Goal: Task Accomplishment & Management: Manage account settings

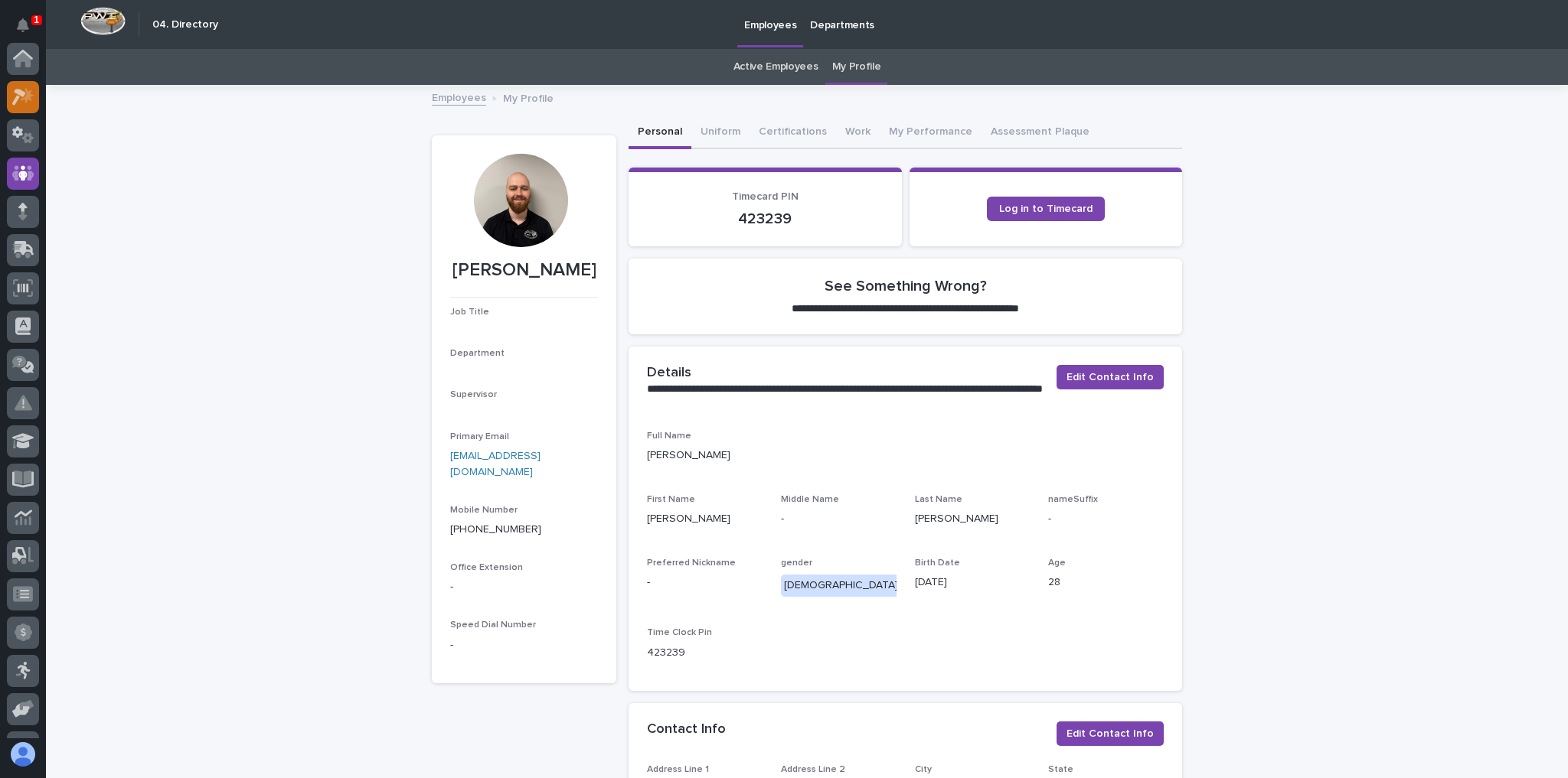
click at [19, 100] on icon at bounding box center [23, 97] width 22 height 18
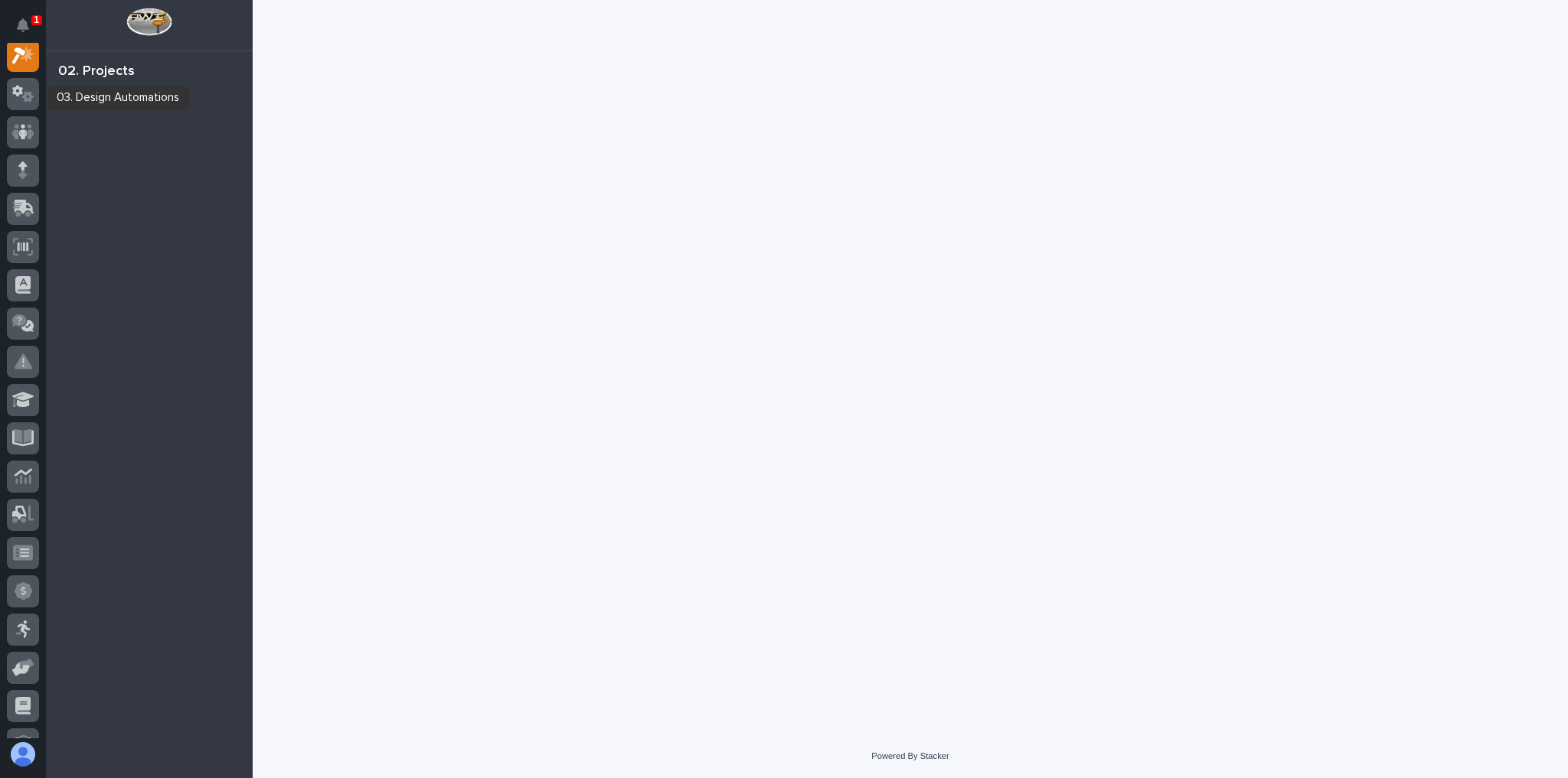
scroll to position [39, 0]
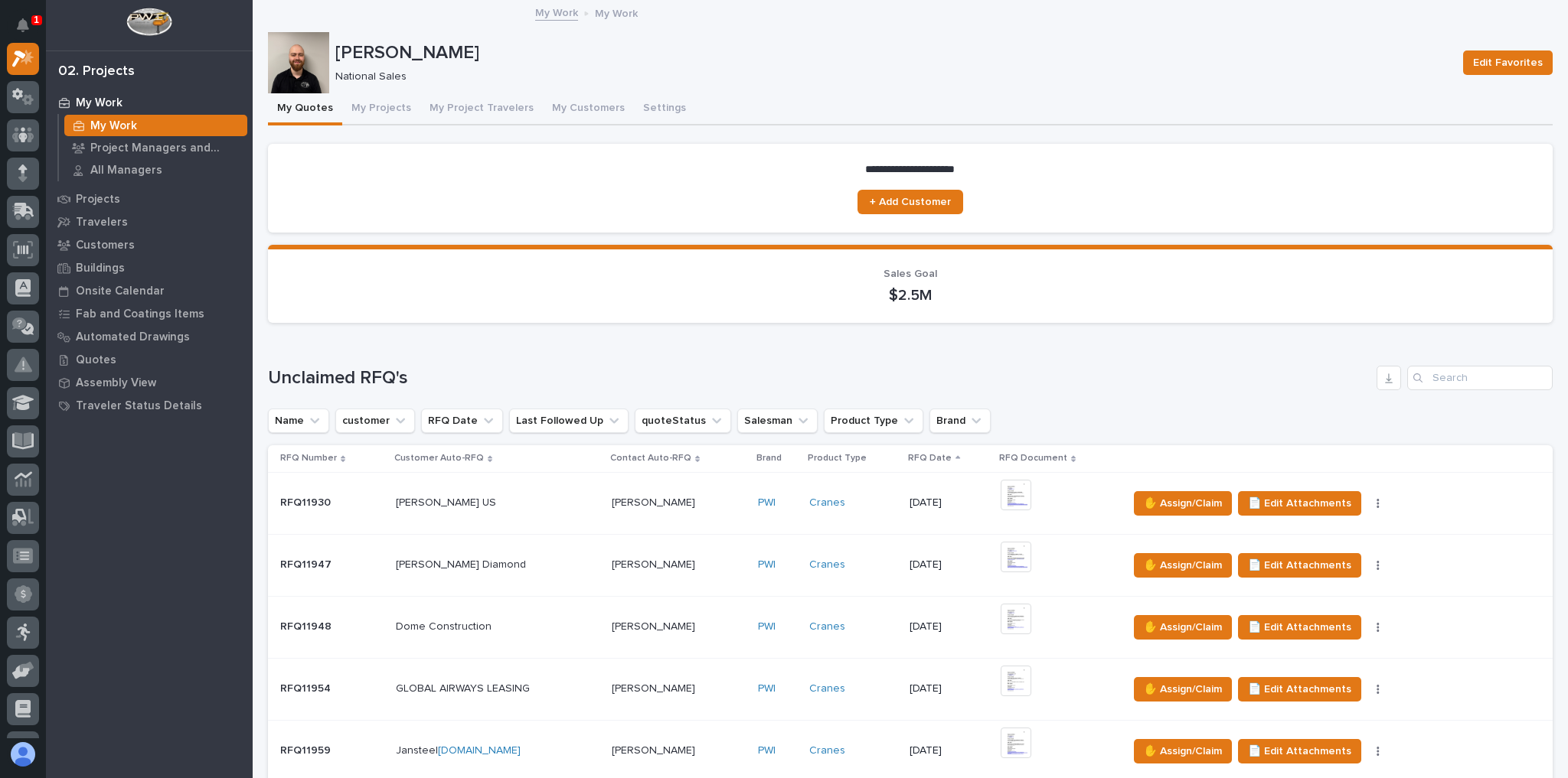
scroll to position [184, 0]
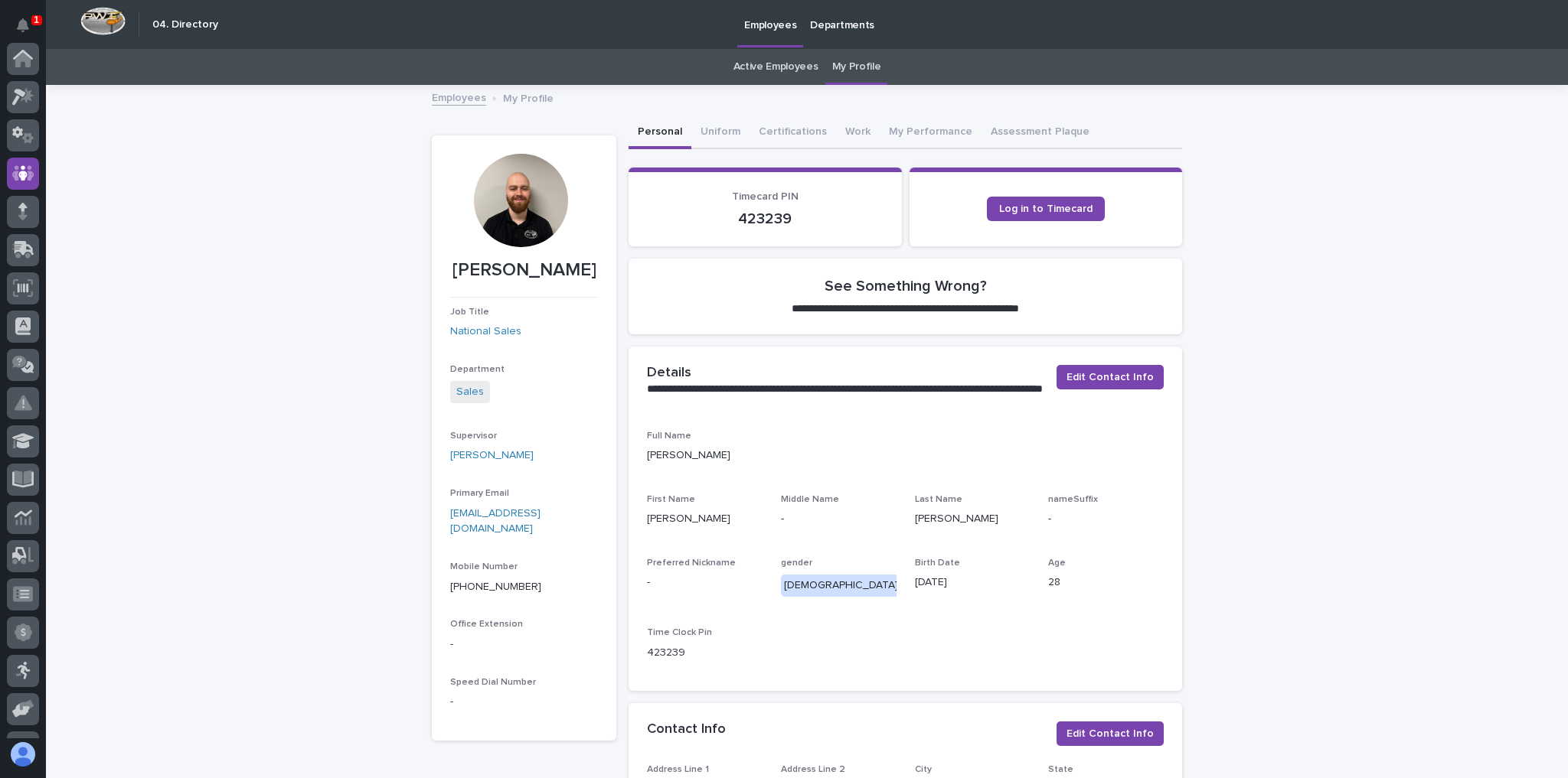
click at [3, 93] on div at bounding box center [23, 390] width 46 height 696
click at [9, 93] on div at bounding box center [22, 97] width 32 height 32
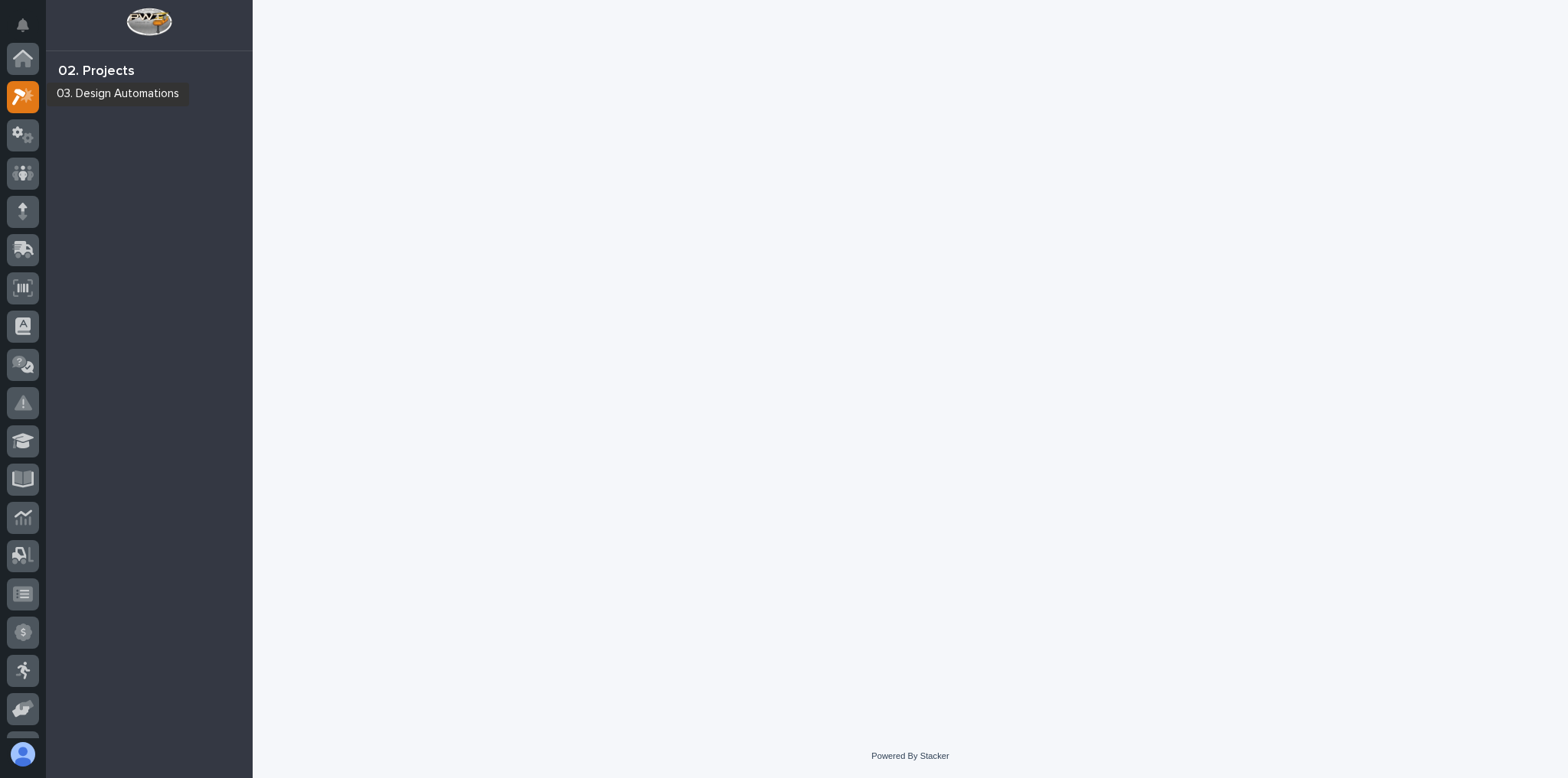
scroll to position [39, 0]
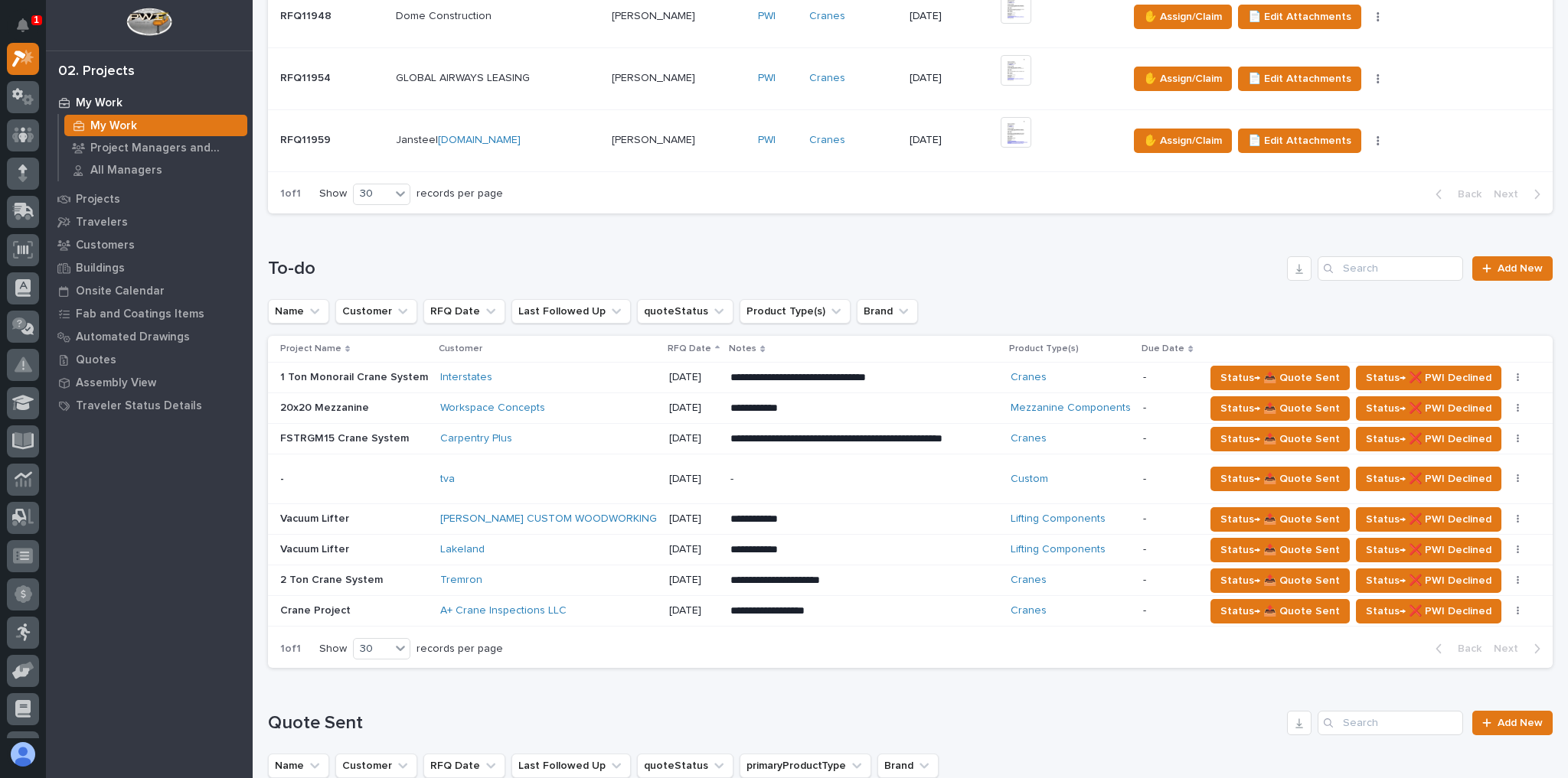
scroll to position [612, 0]
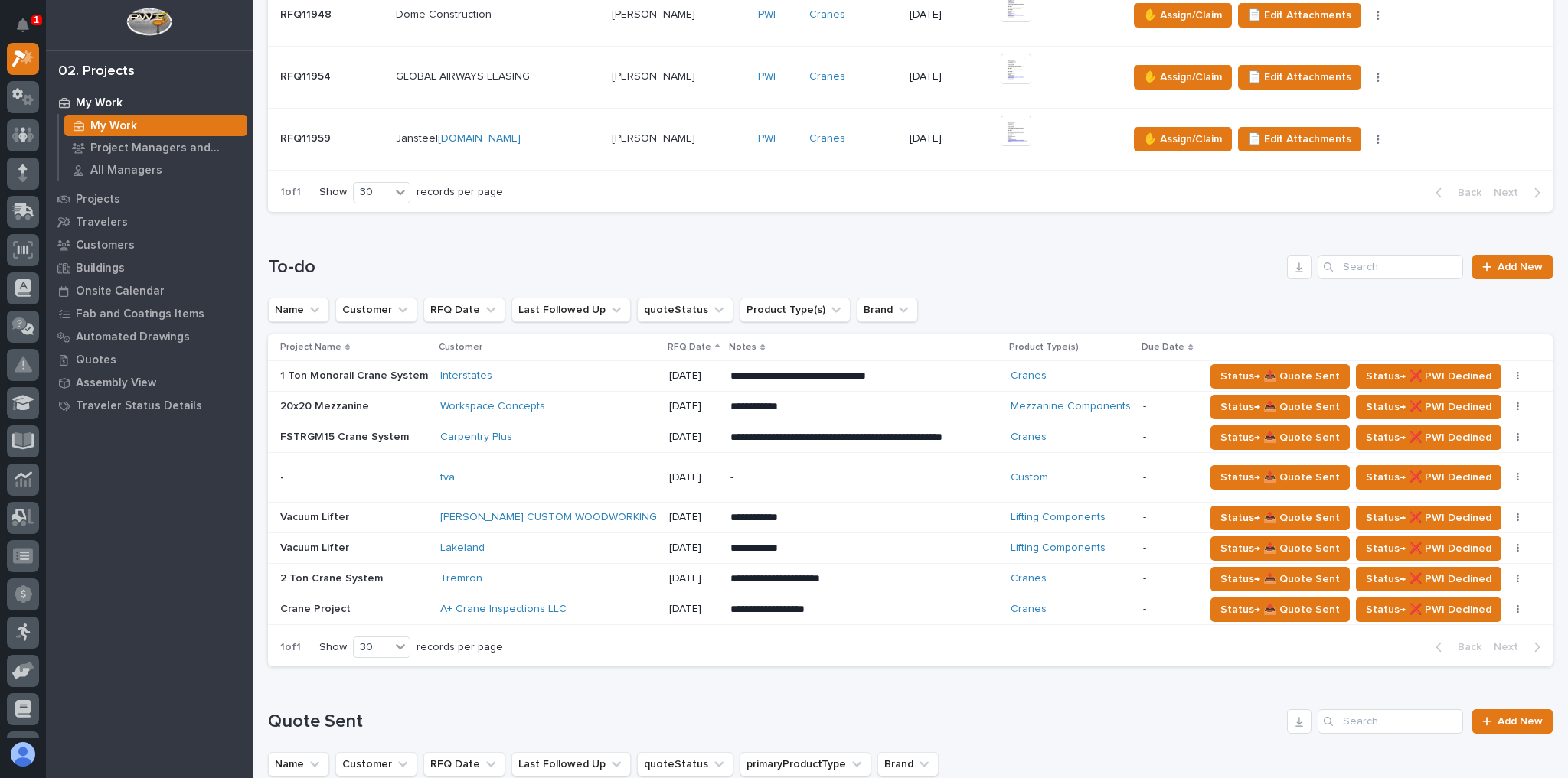
click at [582, 478] on div "tva" at bounding box center [548, 478] width 216 height 13
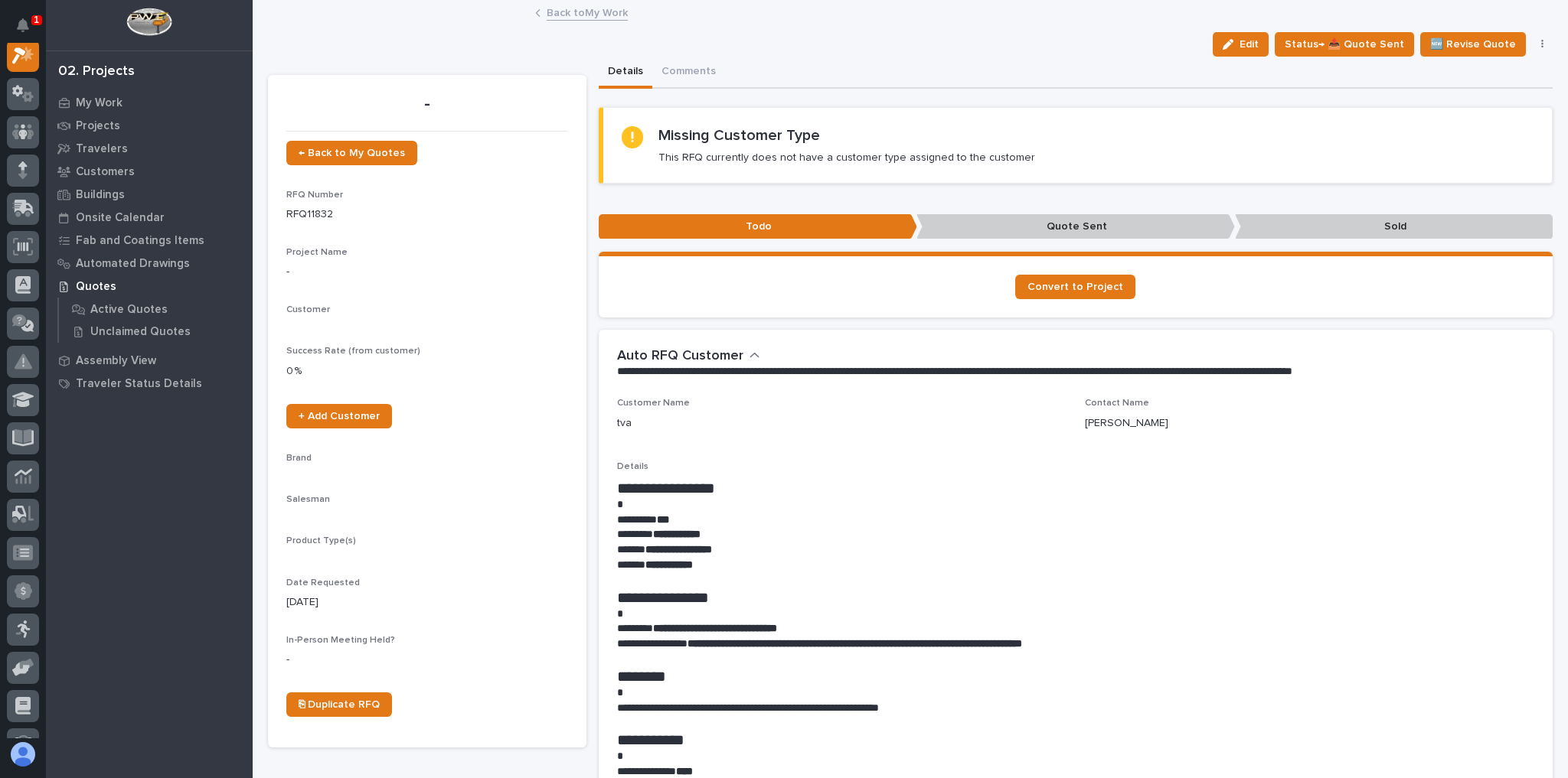
scroll to position [39, 0]
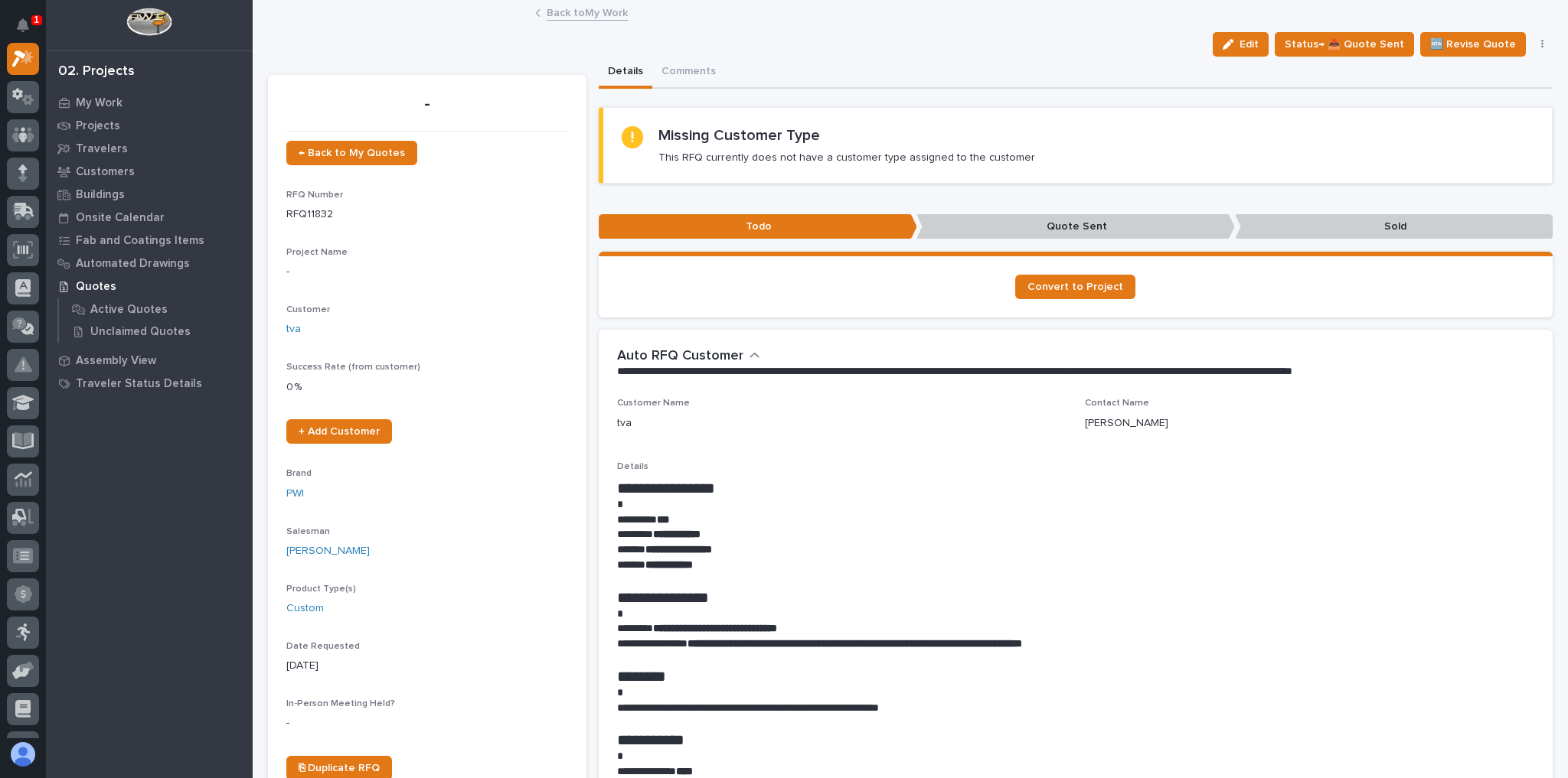
click at [602, 10] on link "Back to My Work" at bounding box center [587, 12] width 82 height 18
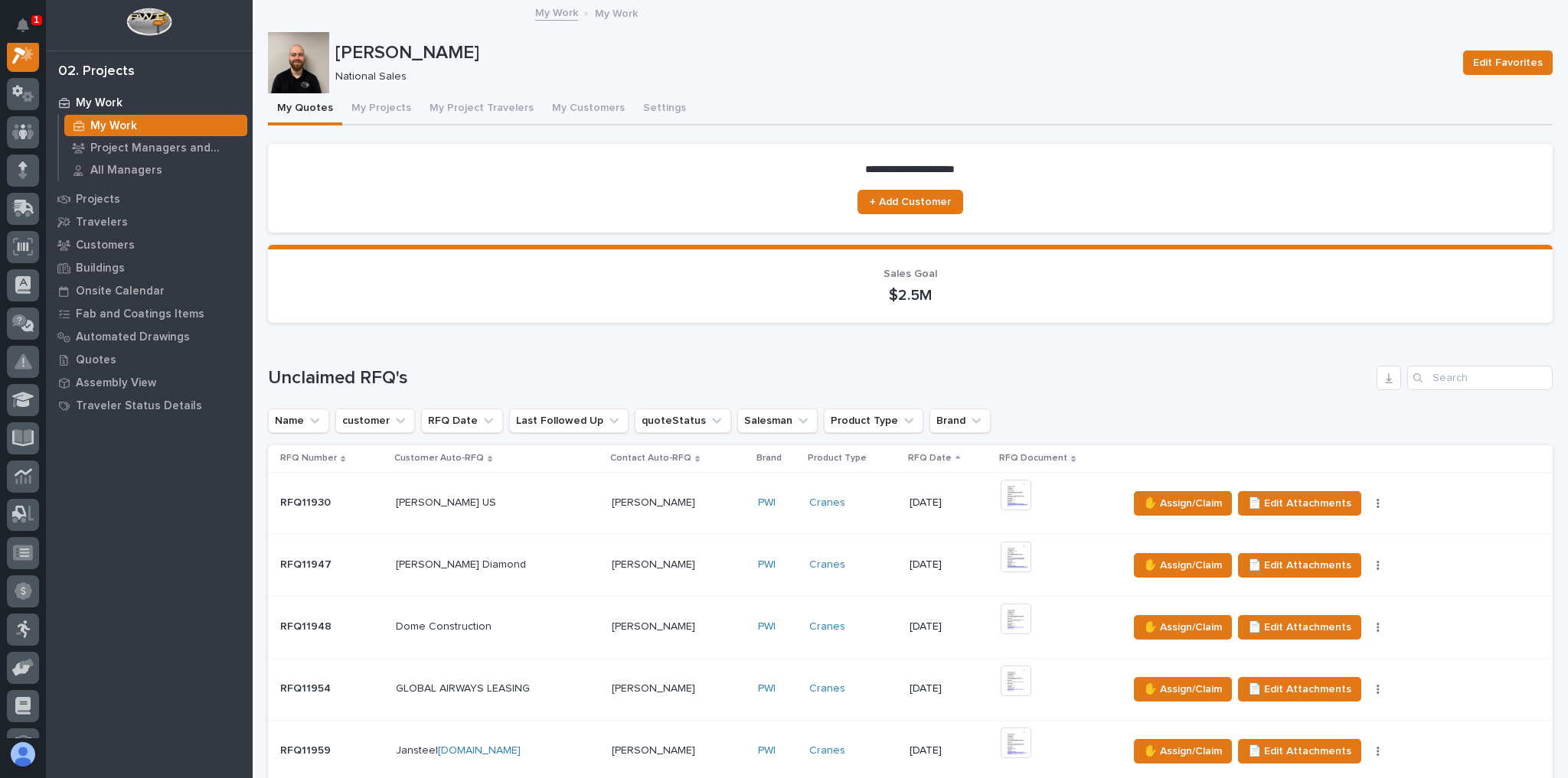
scroll to position [490, 0]
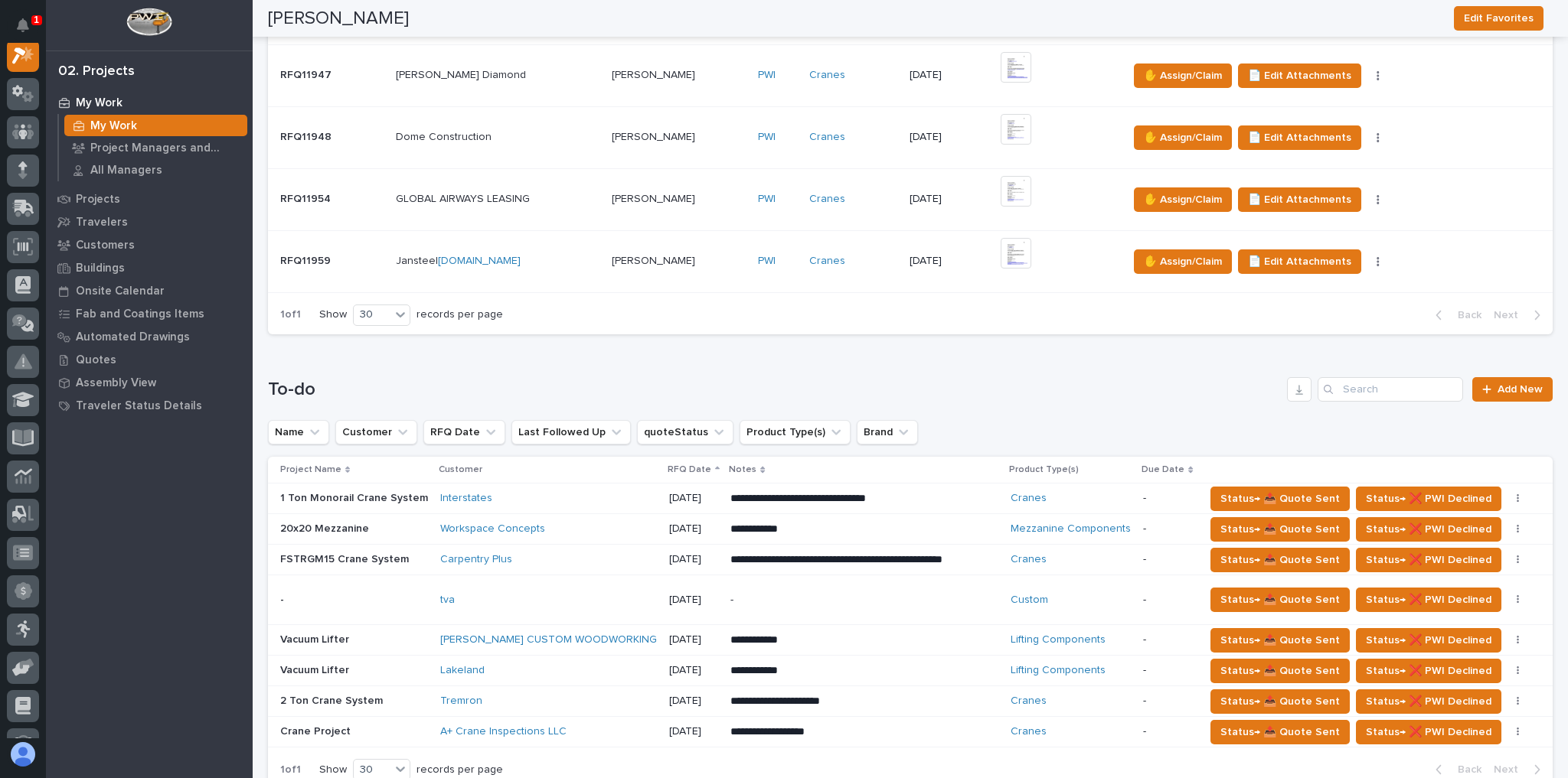
click at [554, 548] on div "Carpentry Plus" at bounding box center [548, 559] width 216 height 25
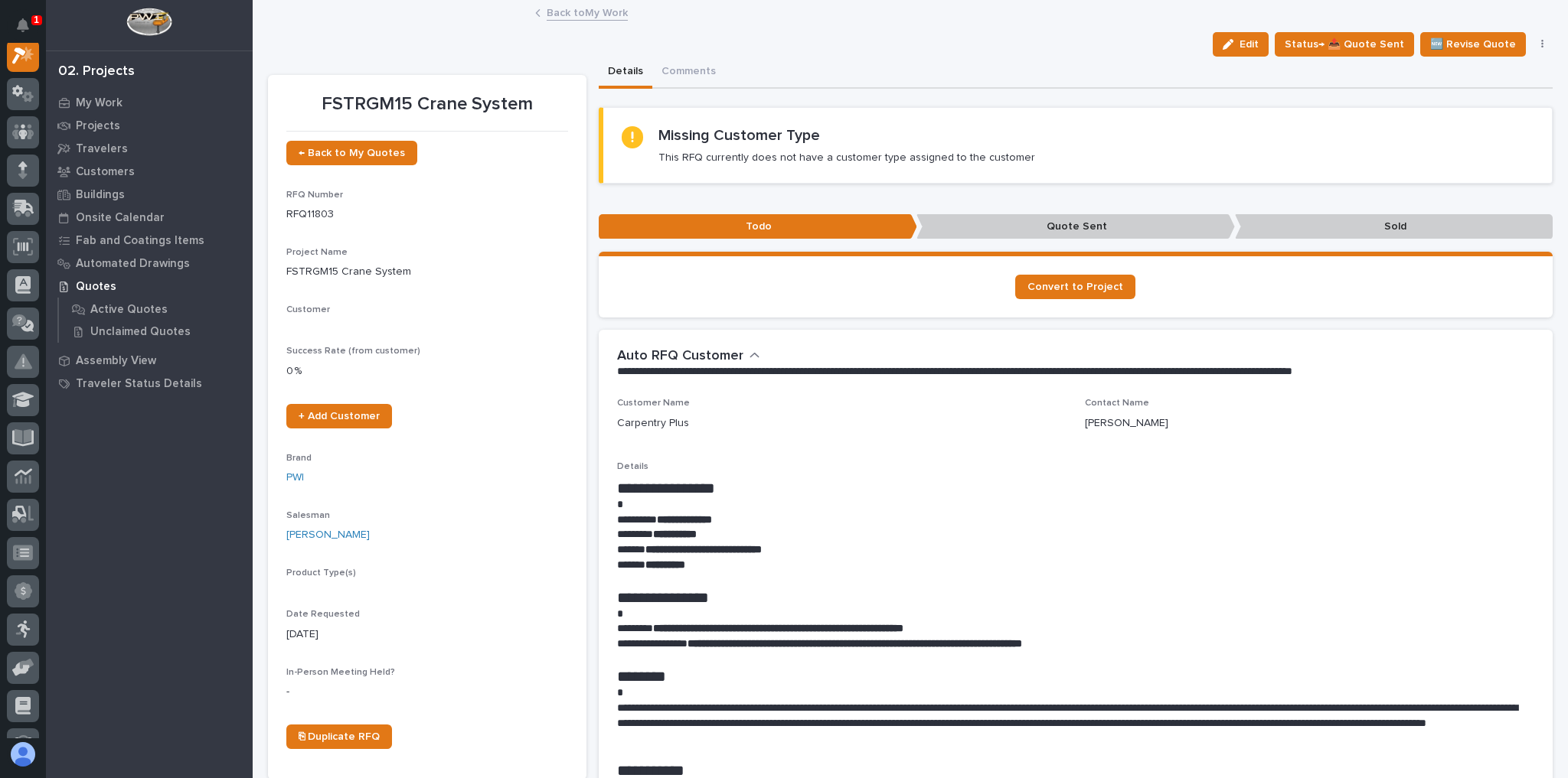
scroll to position [39, 0]
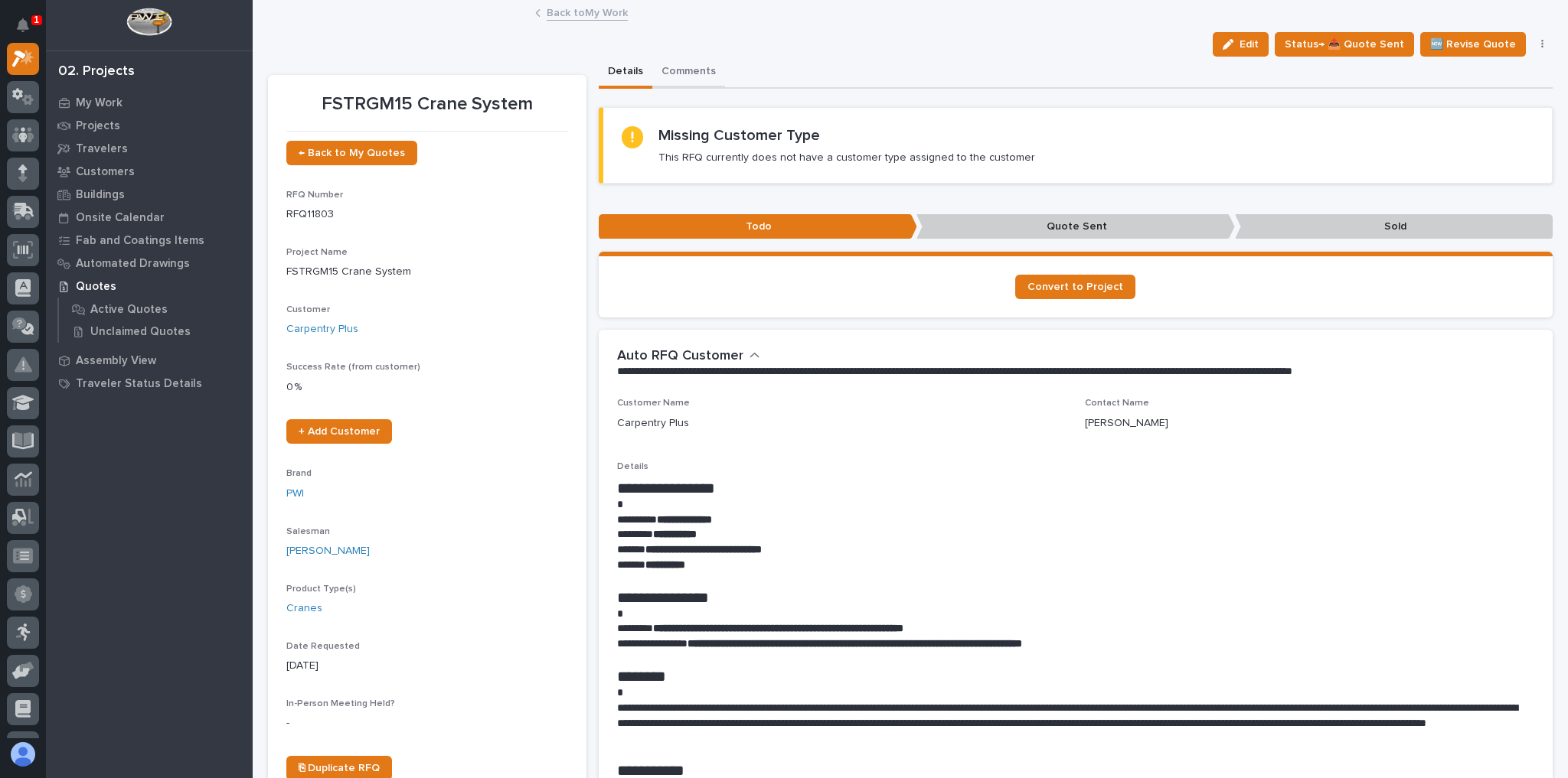
click at [687, 75] on button "Comments" at bounding box center [688, 72] width 73 height 32
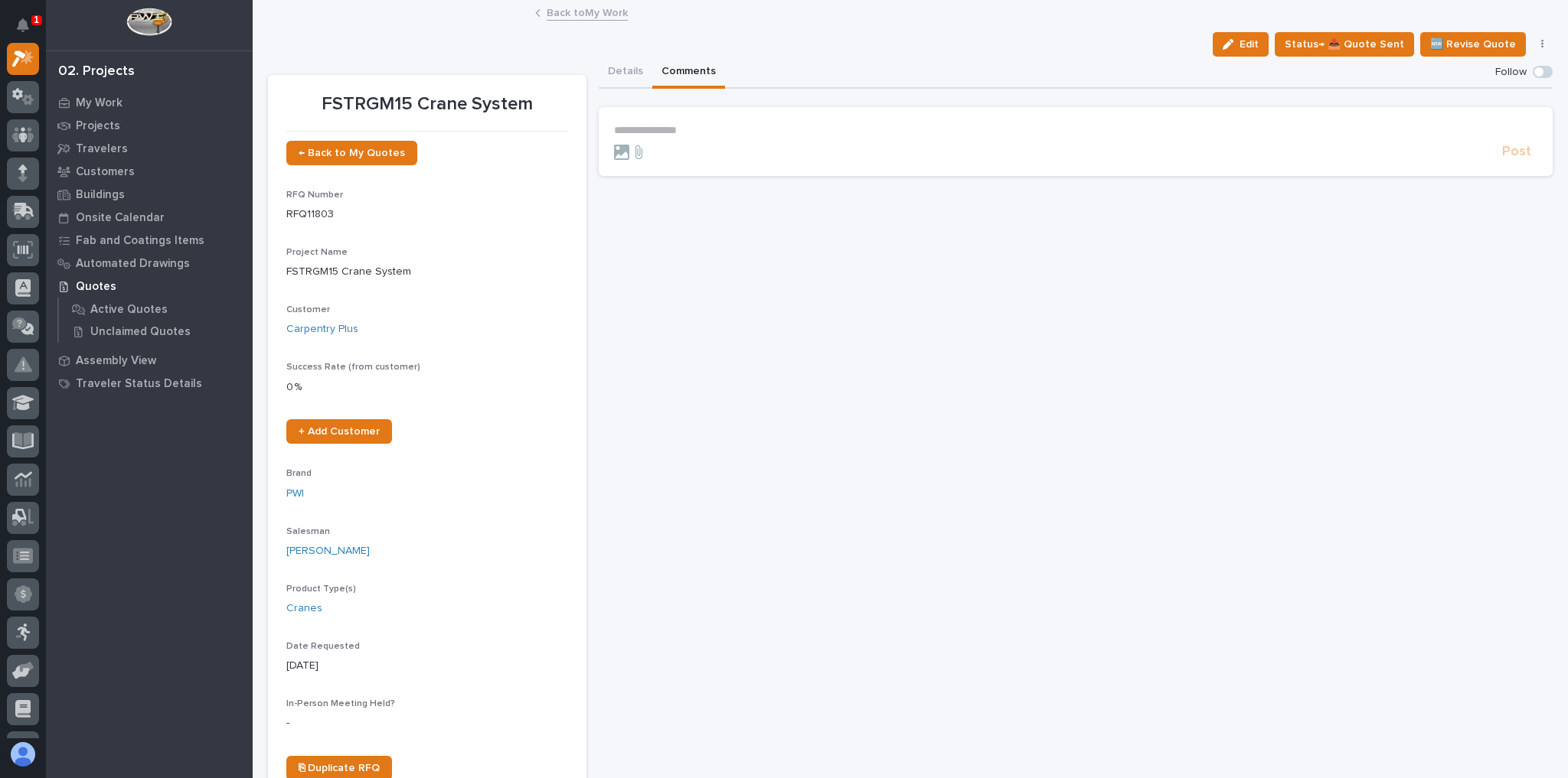
click at [671, 125] on p "**********" at bounding box center [1076, 130] width 924 height 13
click at [650, 142] on div "Noah Diaz" at bounding box center [658, 152] width 95 height 20
click at [650, 148] on span "Noah Diaz" at bounding box center [658, 152] width 86 height 10
click at [691, 132] on p "﻿ * ********* ﻿ ﻿" at bounding box center [1076, 132] width 924 height 15
drag, startPoint x: 800, startPoint y: 130, endPoint x: 592, endPoint y: 134, distance: 208.0
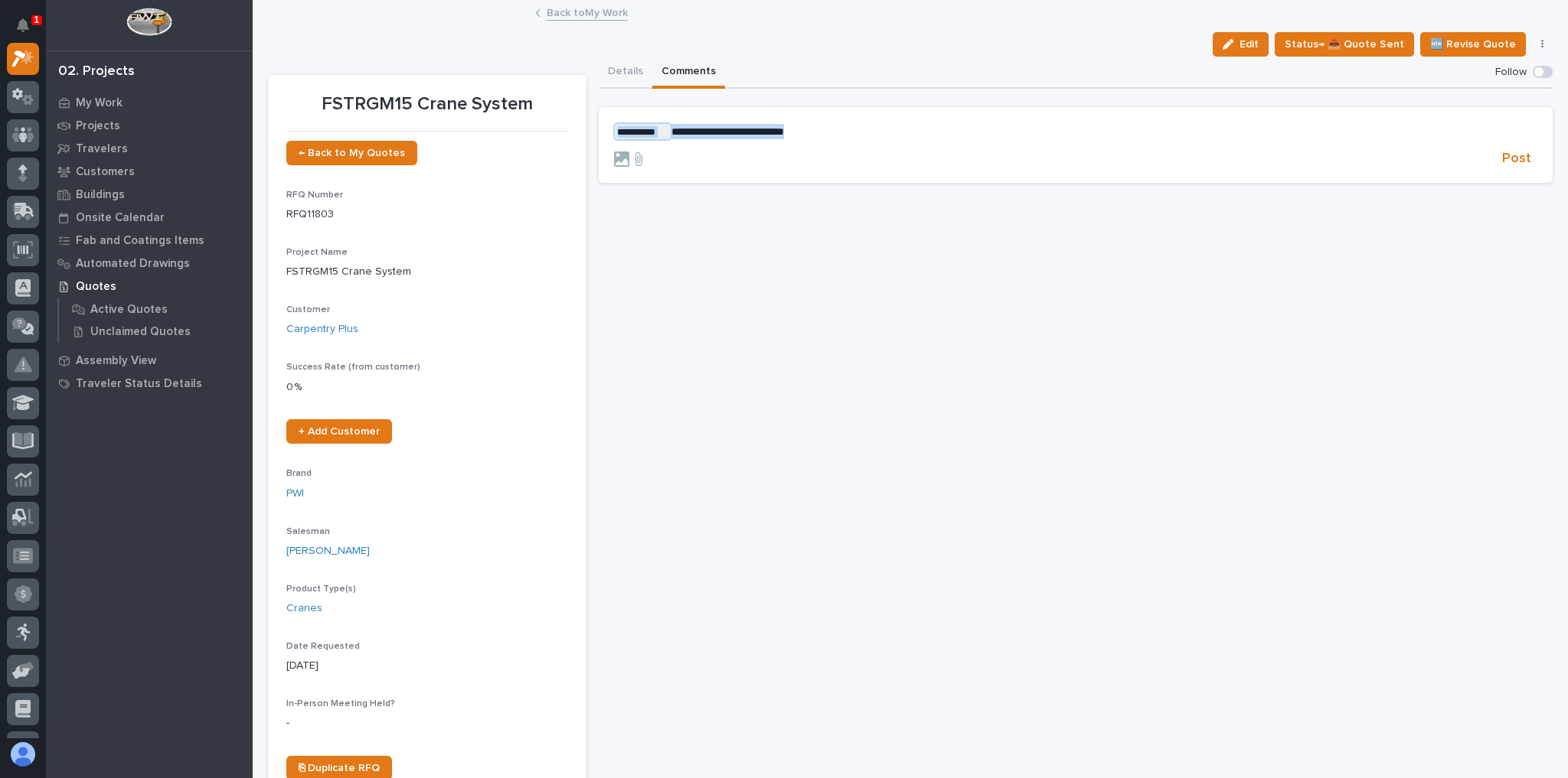
click at [592, 134] on div "**********" at bounding box center [910, 434] width 1285 height 755
click at [556, 14] on link "Back to My Work" at bounding box center [587, 12] width 82 height 18
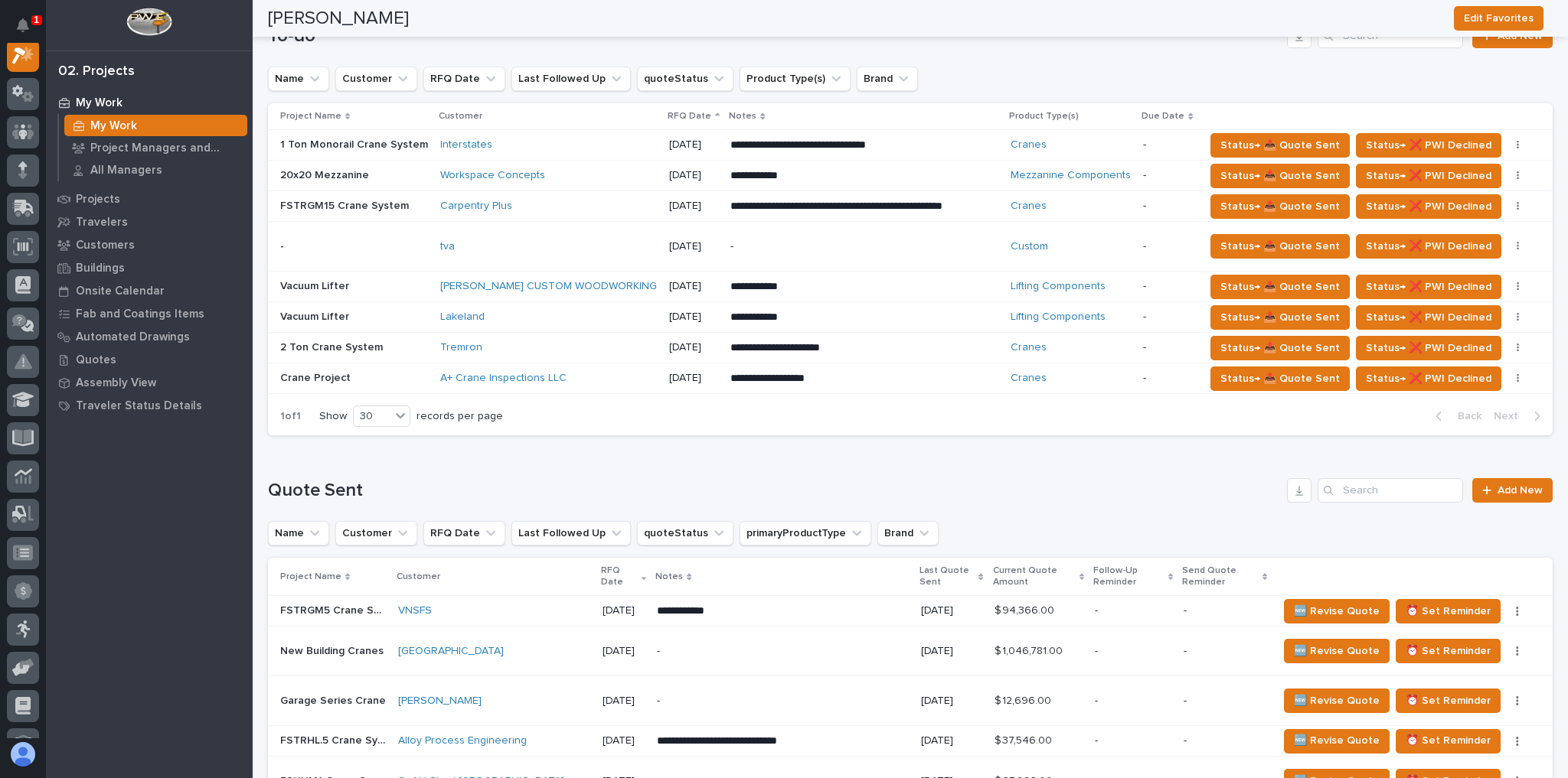
scroll to position [734, 0]
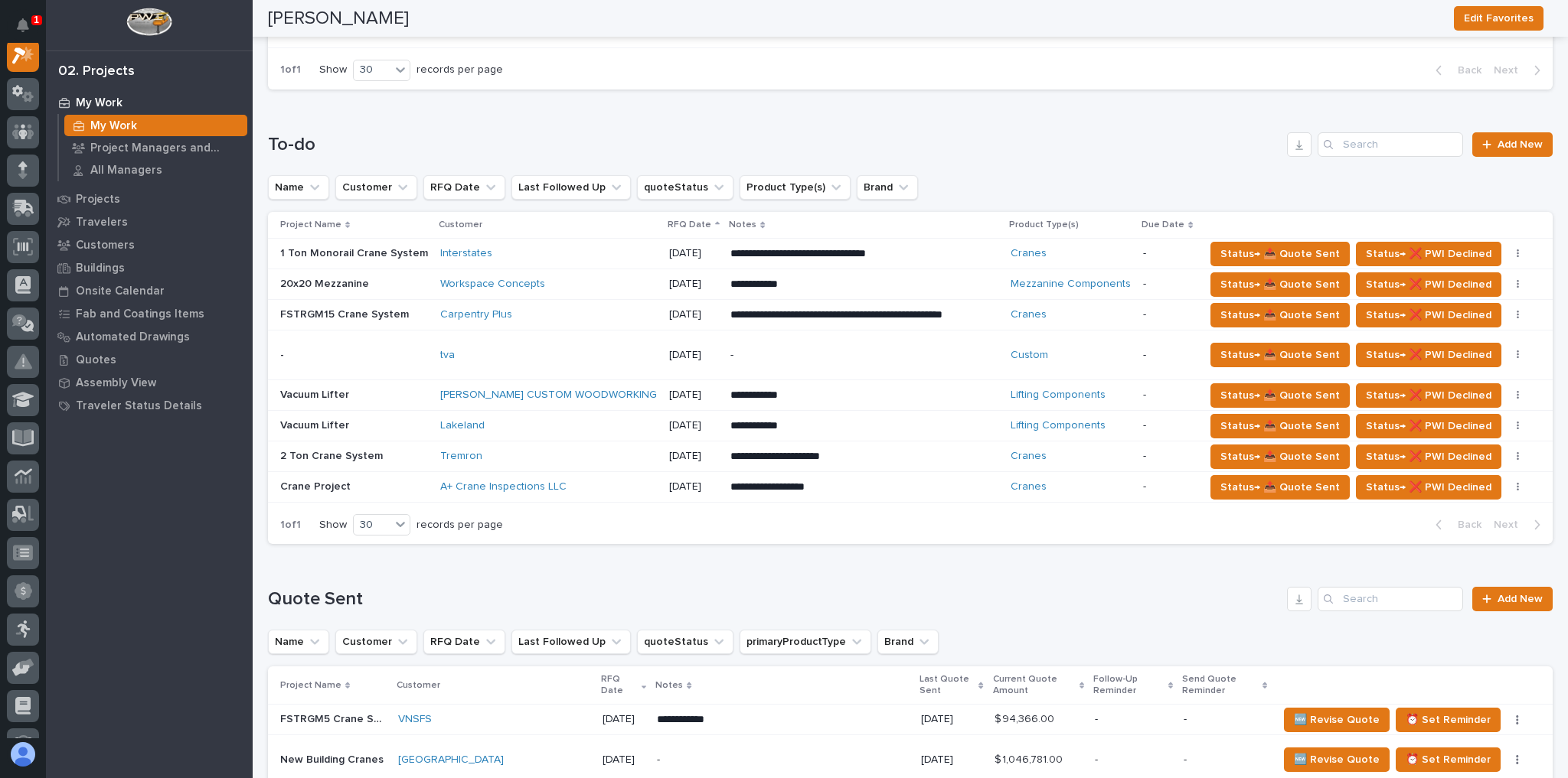
click at [540, 309] on div "Carpentry Plus" at bounding box center [548, 315] width 216 height 13
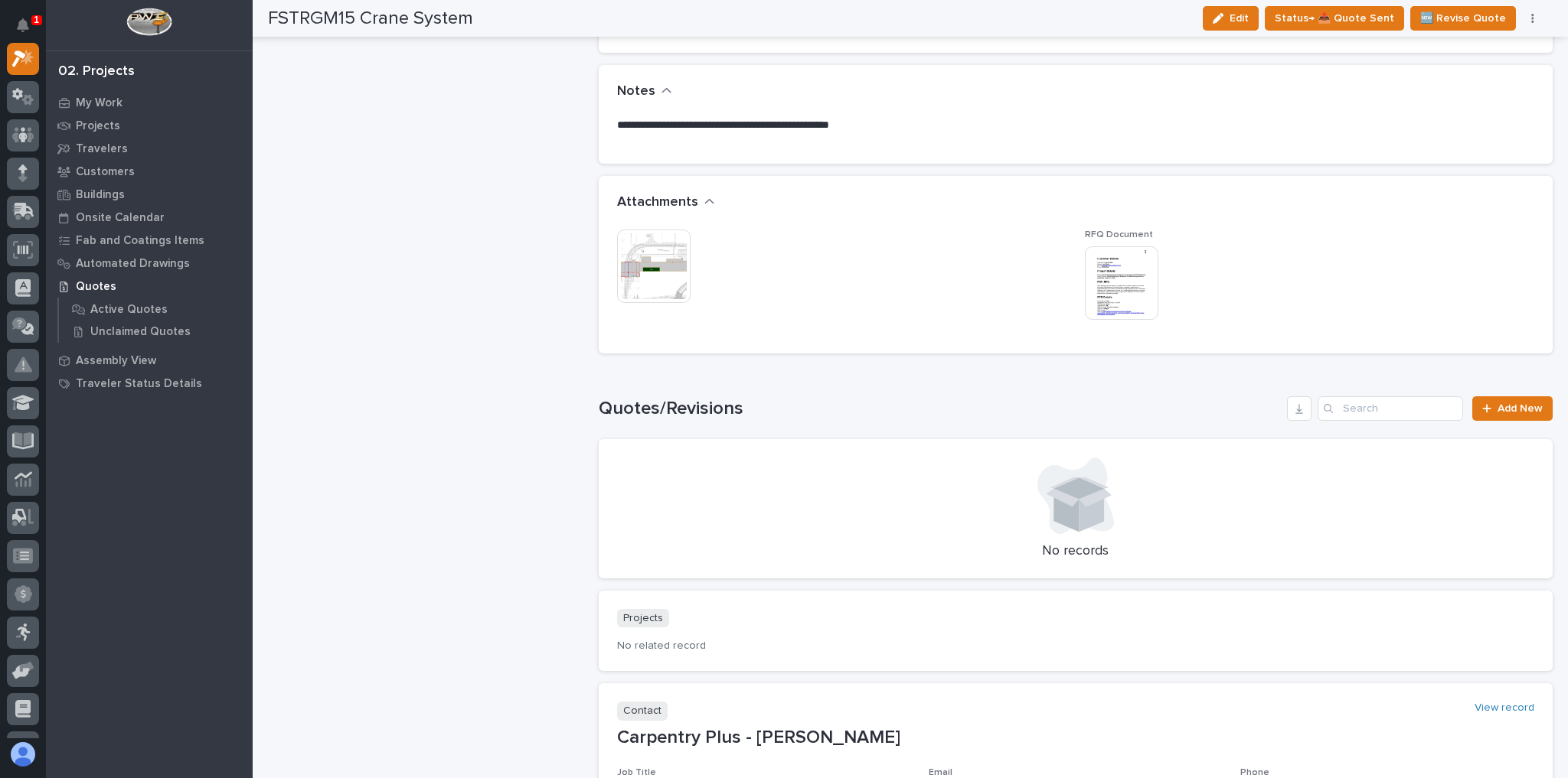
scroll to position [1102, 0]
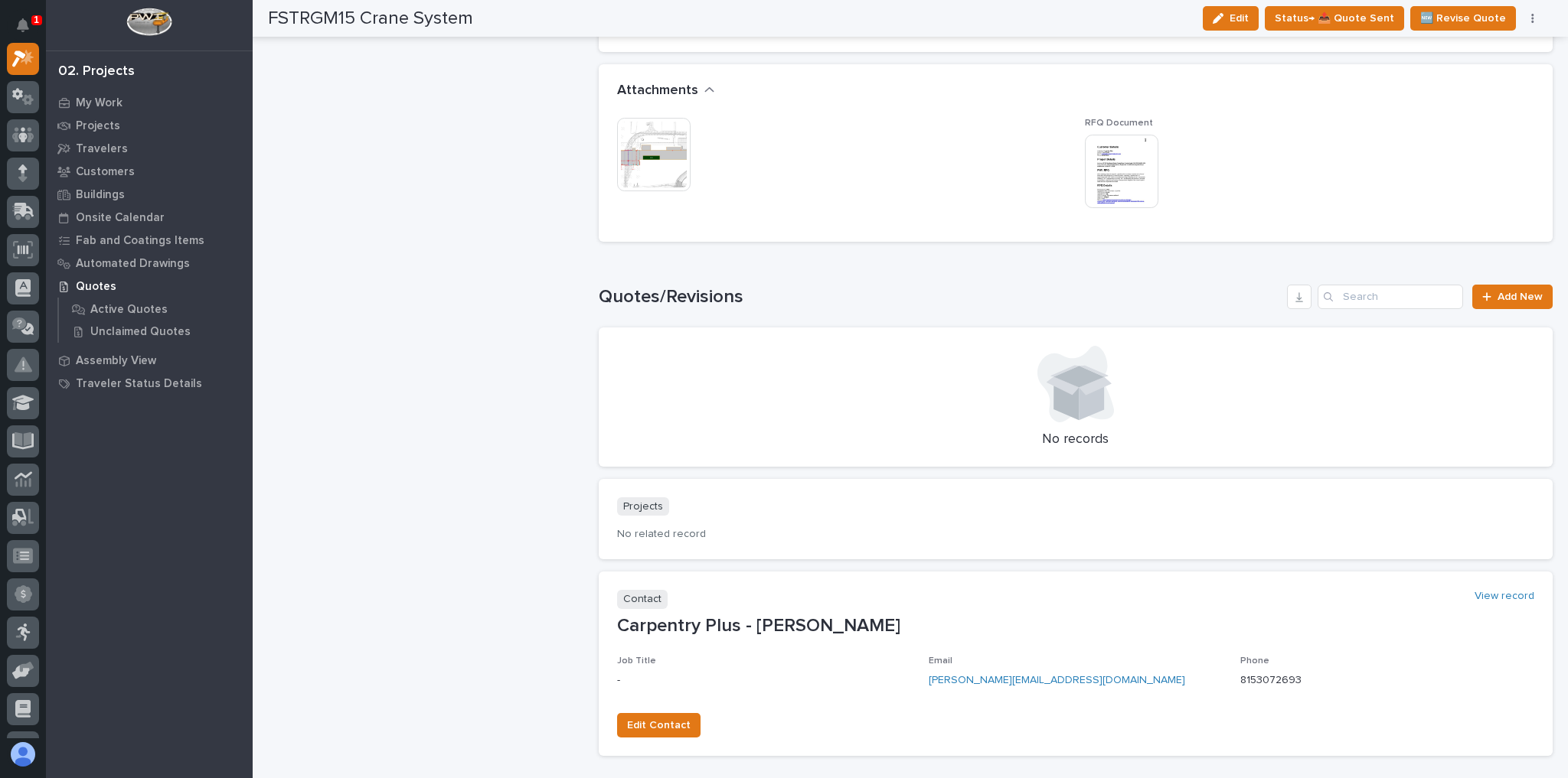
click at [663, 164] on img at bounding box center [654, 154] width 74 height 74
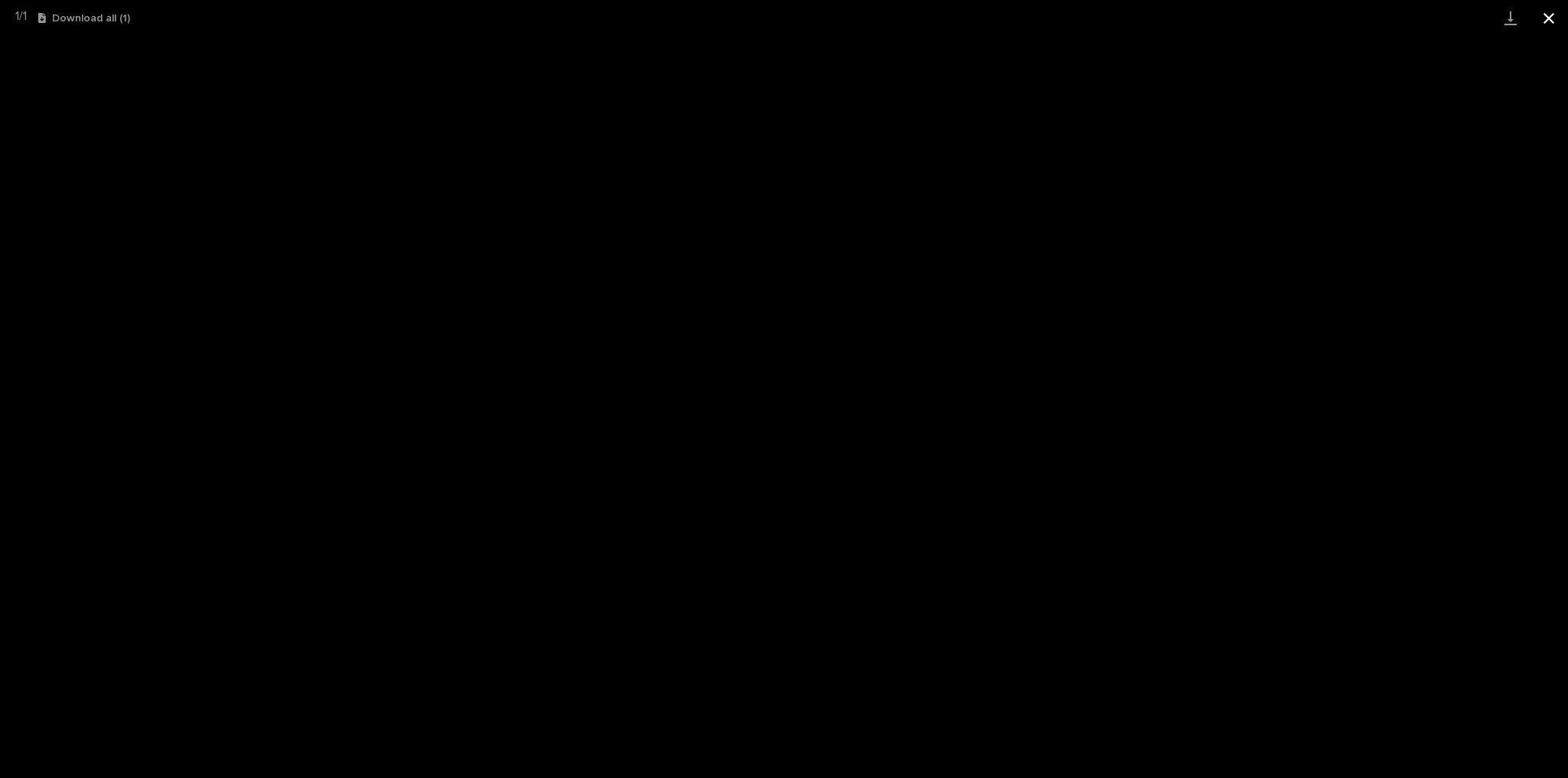
click at [1551, 17] on button "Close gallery" at bounding box center [1549, 18] width 39 height 36
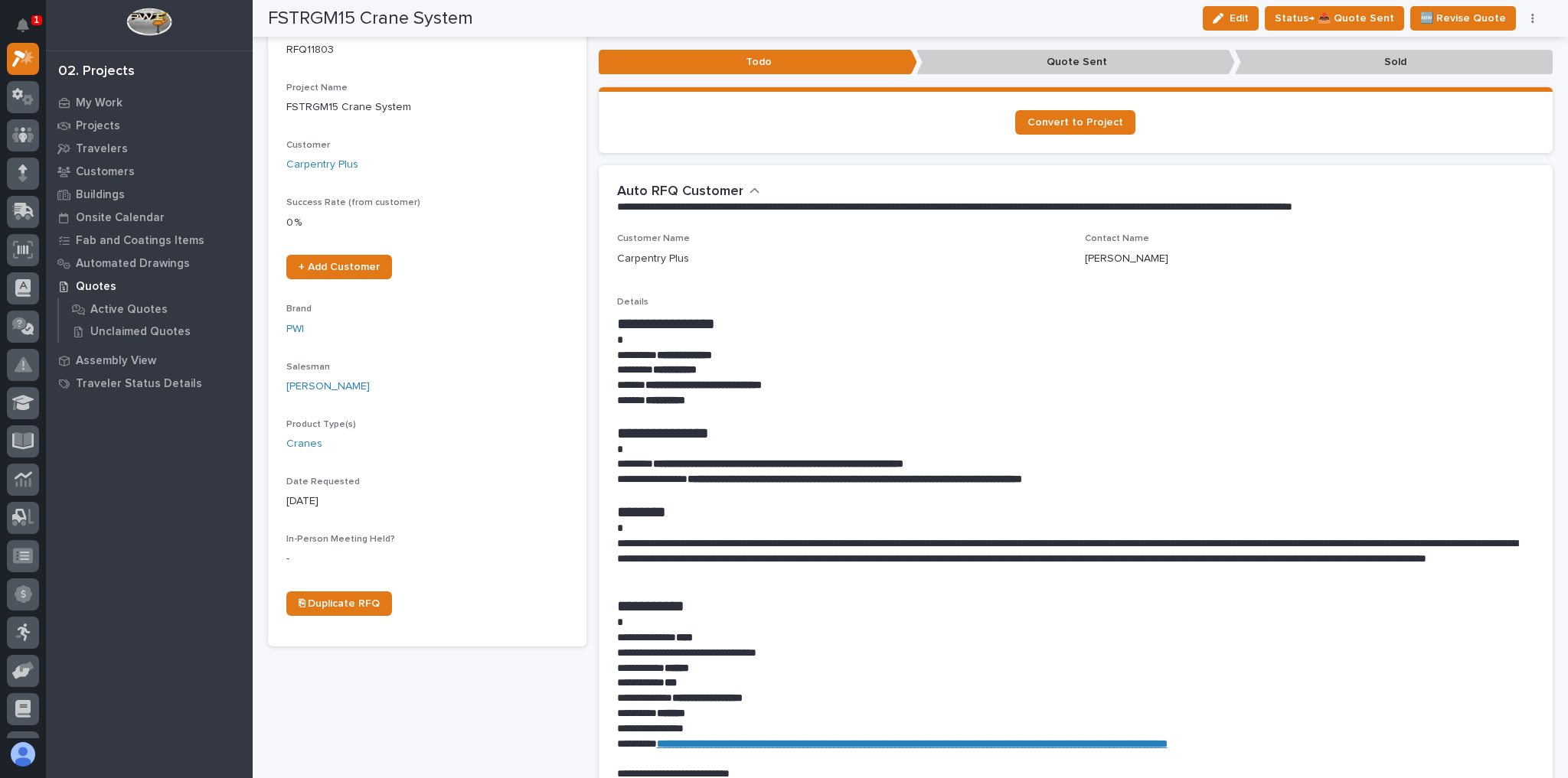
scroll to position [0, 0]
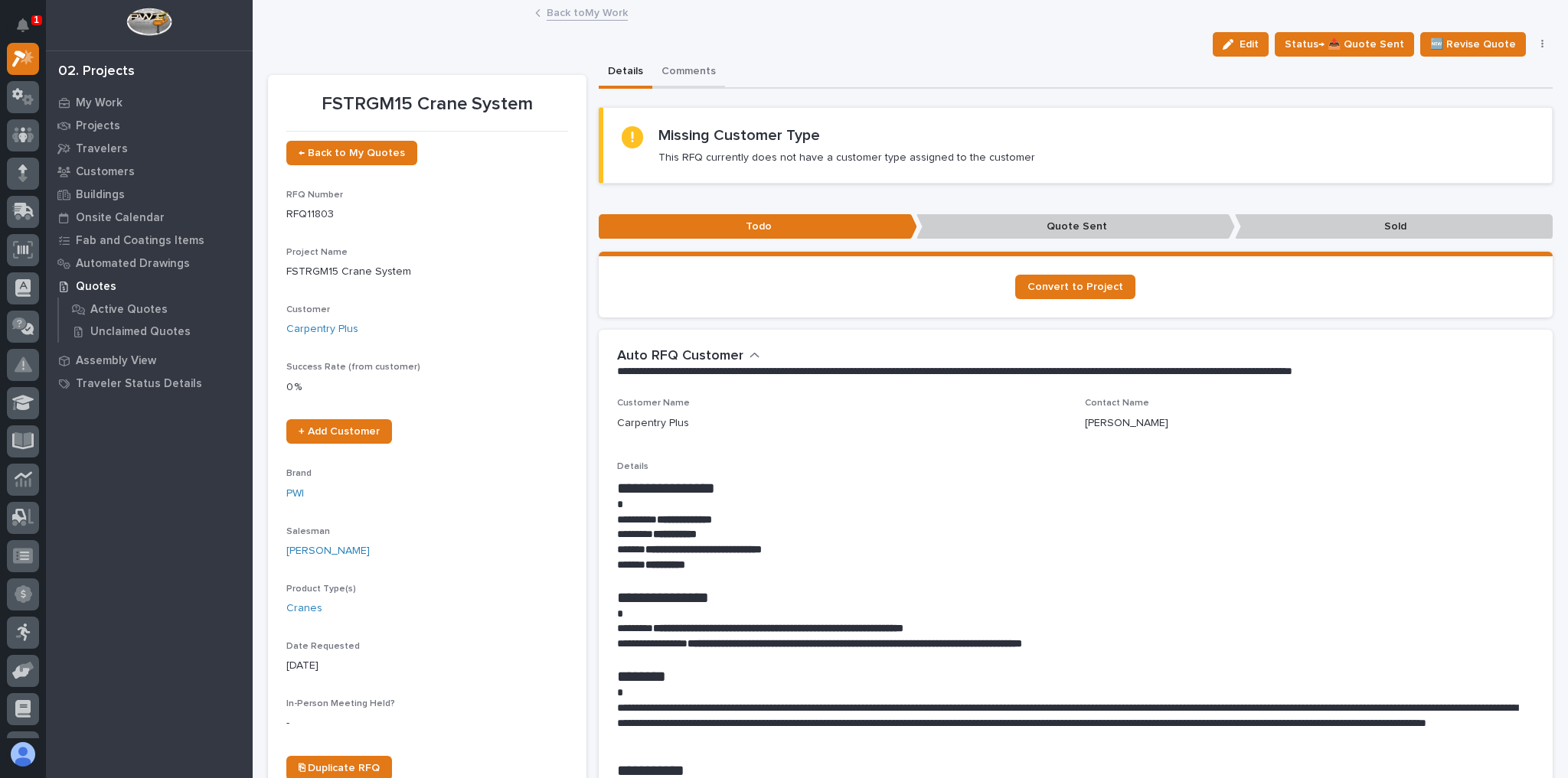
click at [672, 63] on button "Comments" at bounding box center [688, 72] width 73 height 32
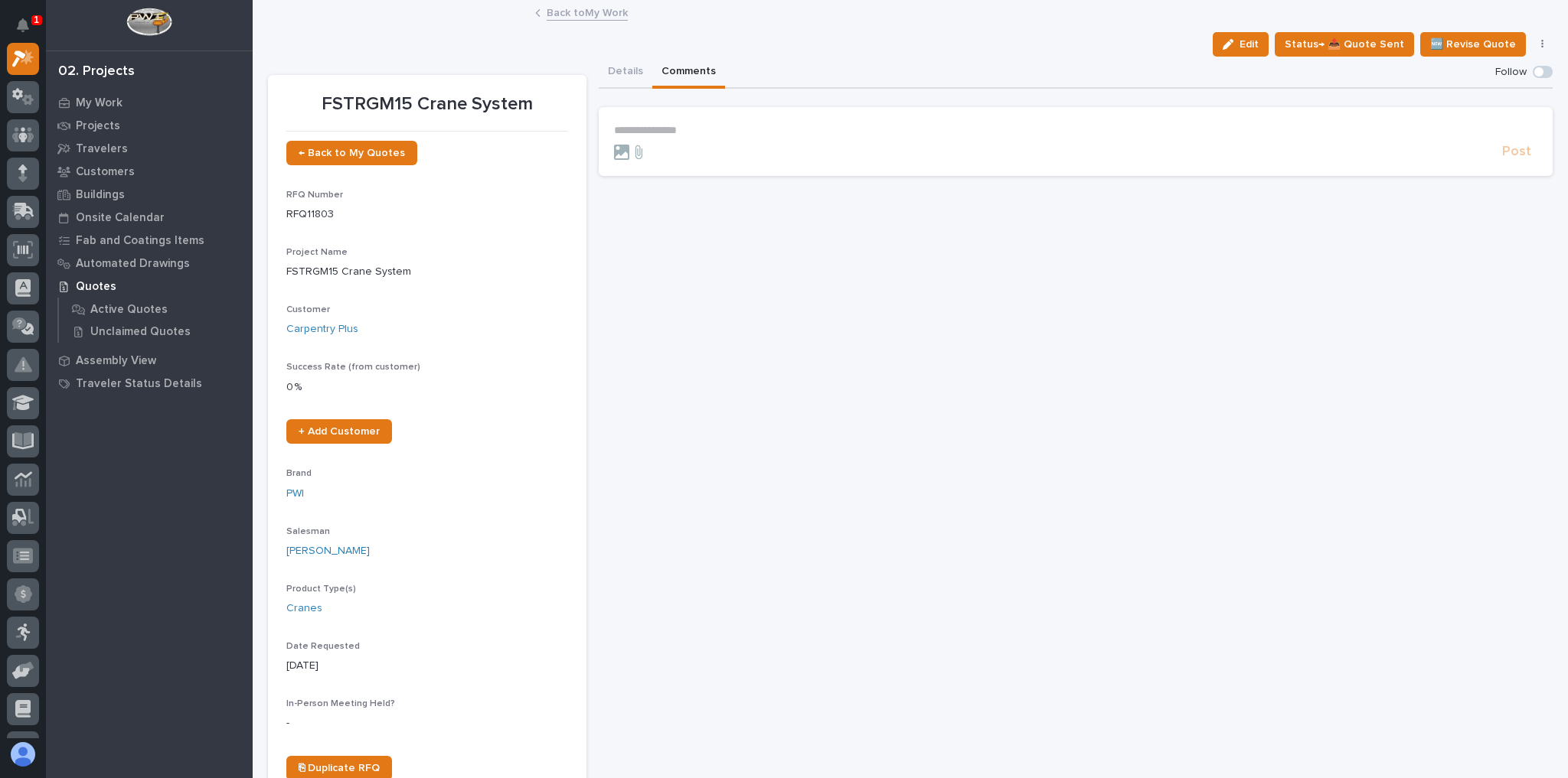
drag, startPoint x: 661, startPoint y: 122, endPoint x: 666, endPoint y: 131, distance: 10.3
click at [664, 125] on section "**********" at bounding box center [1076, 142] width 955 height 69
click at [666, 136] on form "**********" at bounding box center [1076, 142] width 924 height 37
click at [665, 133] on p "**********" at bounding box center [1076, 130] width 924 height 13
click at [1513, 158] on span "Post" at bounding box center [1517, 159] width 29 height 18
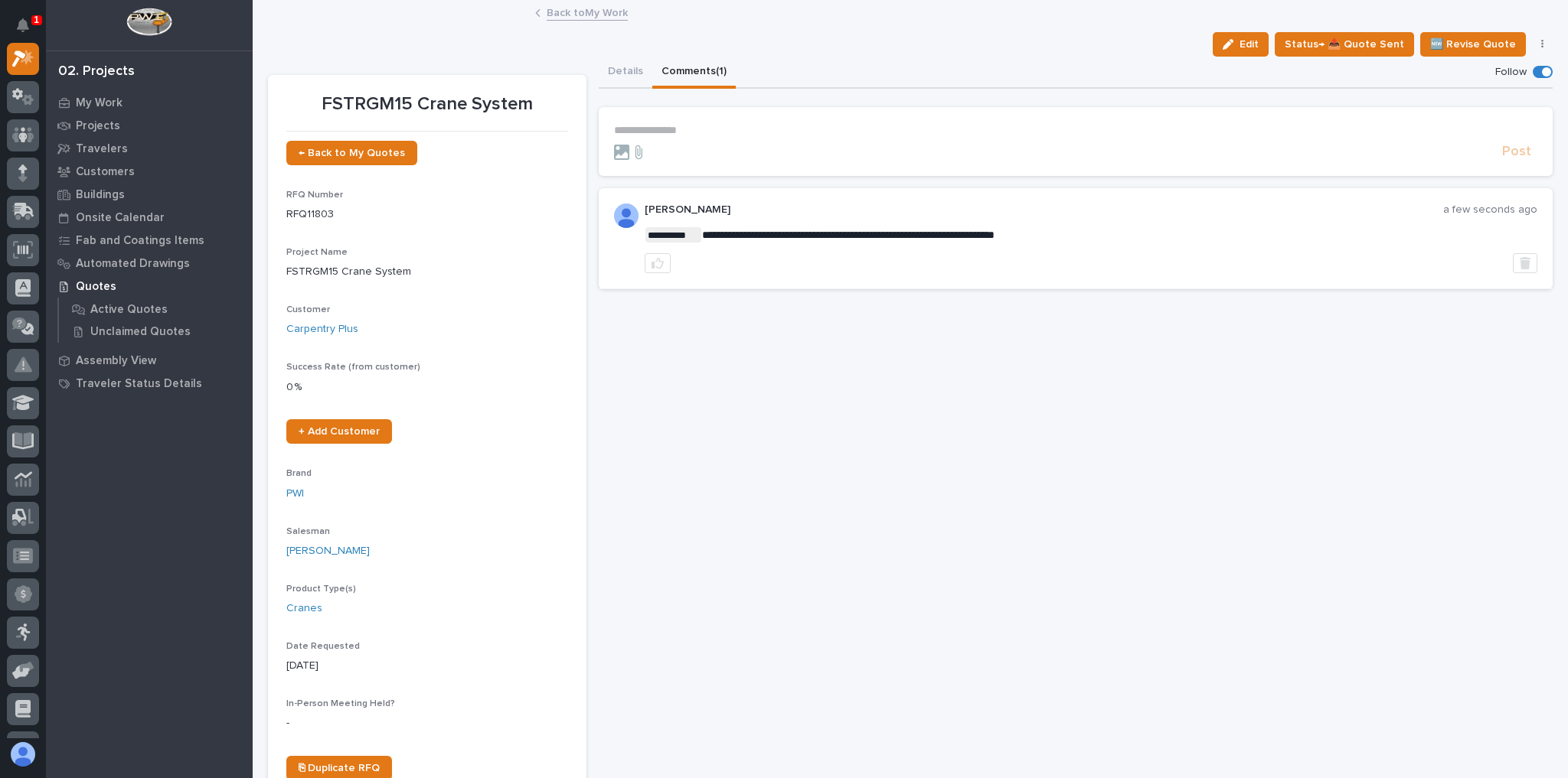
click at [574, 9] on link "Back to My Work" at bounding box center [587, 12] width 82 height 18
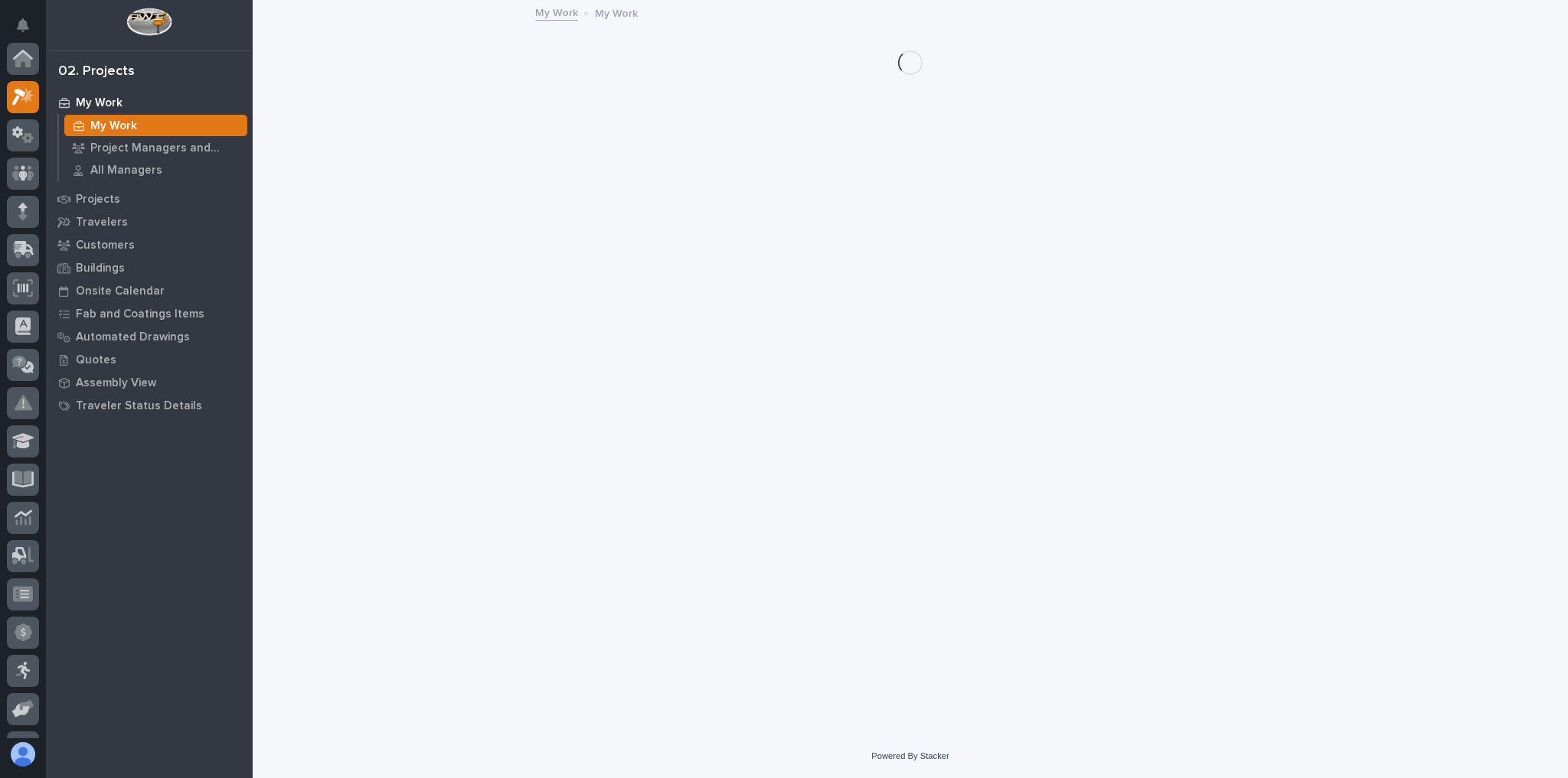
scroll to position [41, 0]
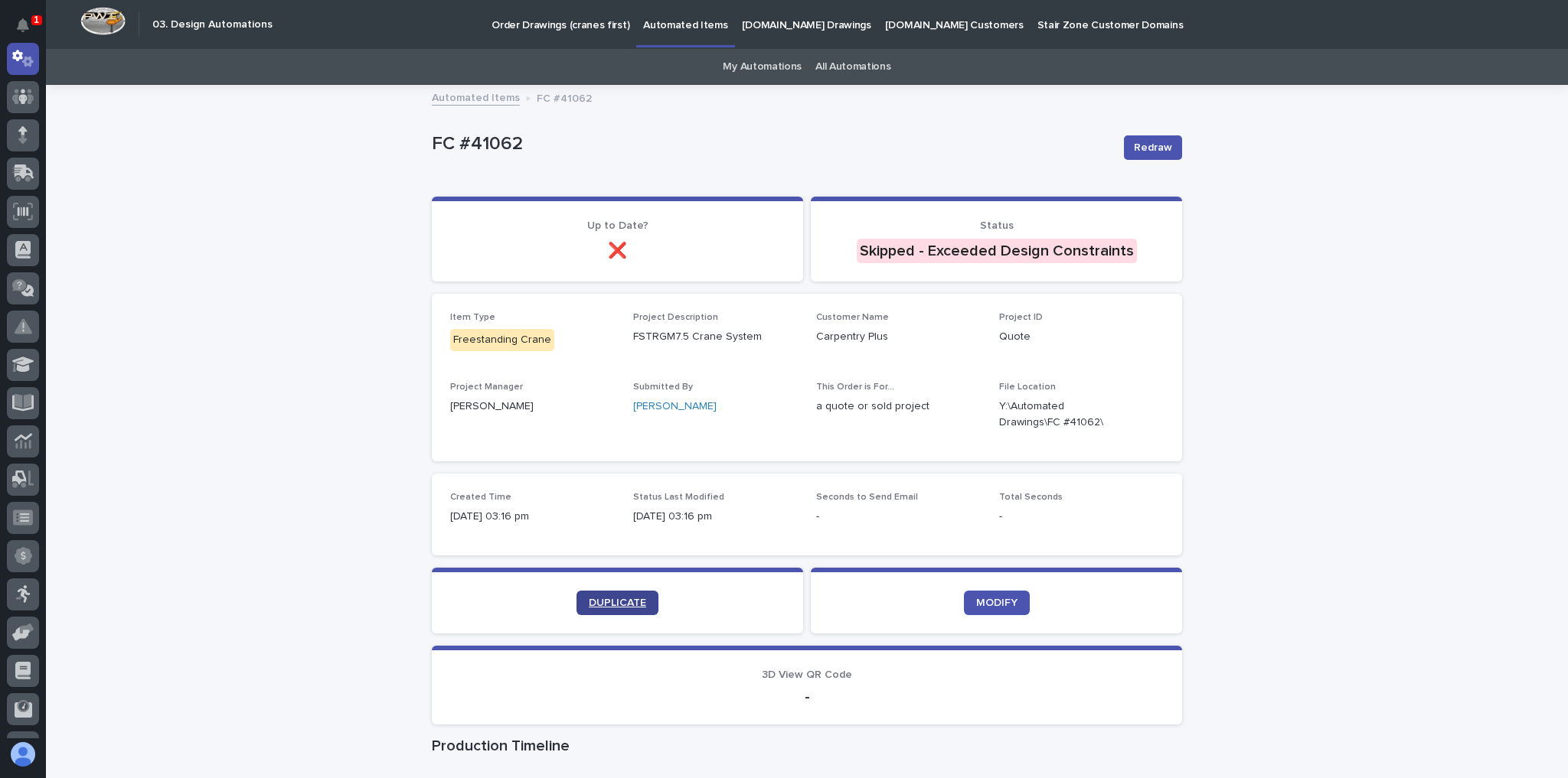
click at [609, 601] on span "DUPLICATE" at bounding box center [617, 603] width 58 height 10
click at [602, 593] on link "DUPLICATE" at bounding box center [617, 603] width 82 height 25
click at [622, 606] on span "DUPLICATE" at bounding box center [617, 603] width 58 height 10
drag, startPoint x: 512, startPoint y: 142, endPoint x: 420, endPoint y: 145, distance: 92.0
click at [424, 145] on div "Loading... Saving… Loading... Saving… FC #41068 Redraw FC #41068 Redraw Sorry, …" at bounding box center [807, 558] width 766 height 943
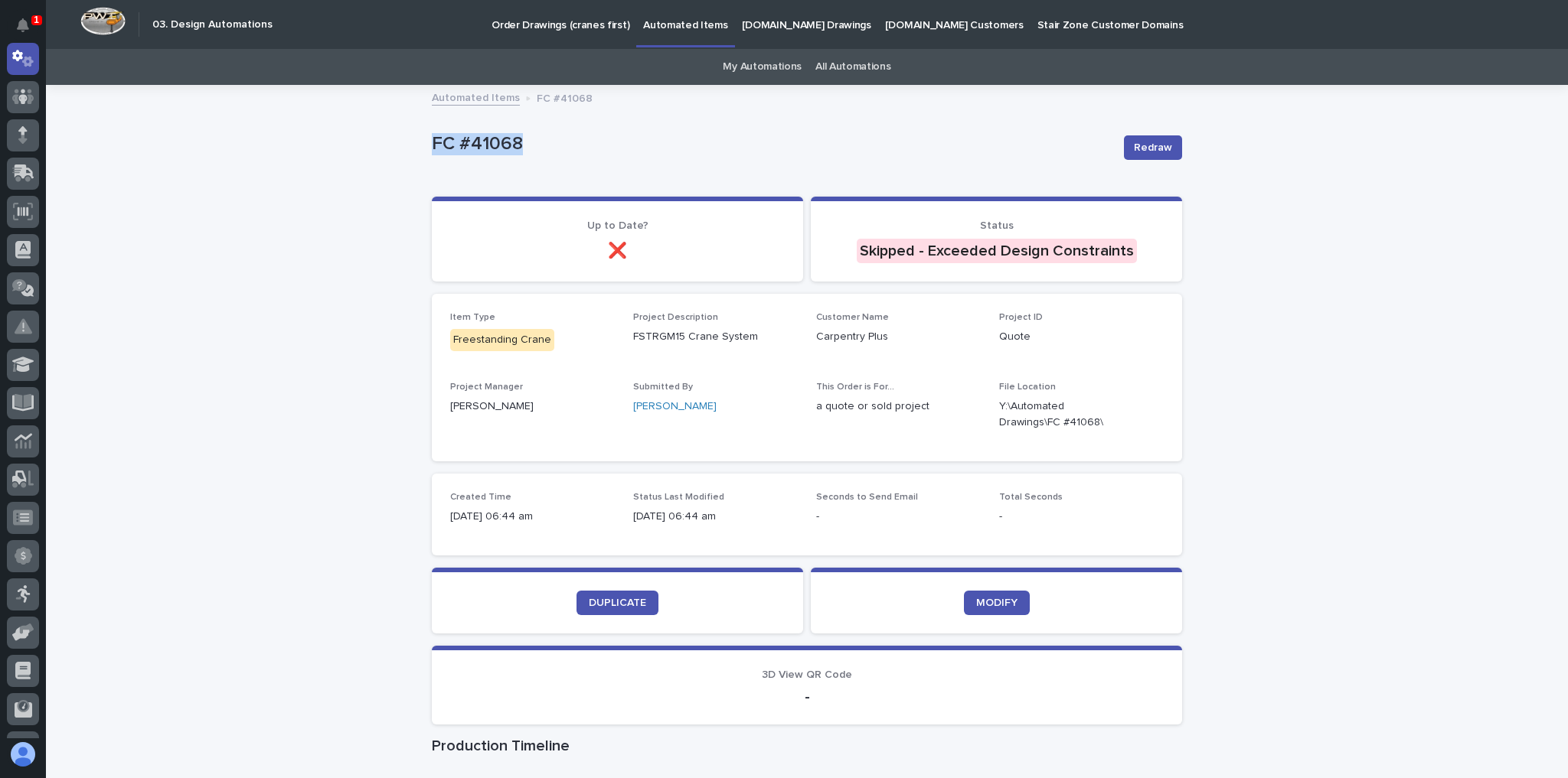
copy p "FC #41068"
click at [17, 81] on link at bounding box center [22, 97] width 32 height 32
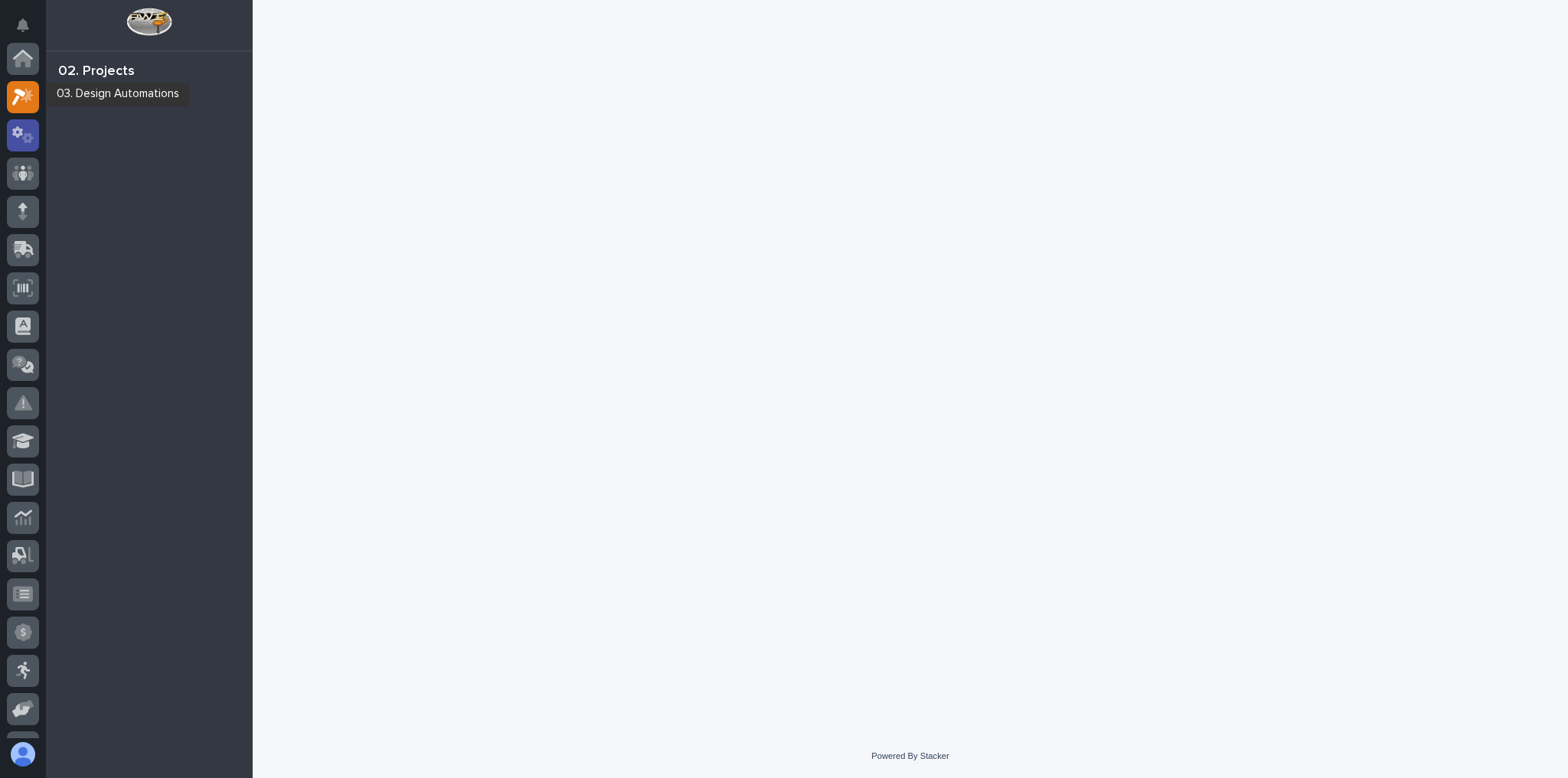
scroll to position [39, 0]
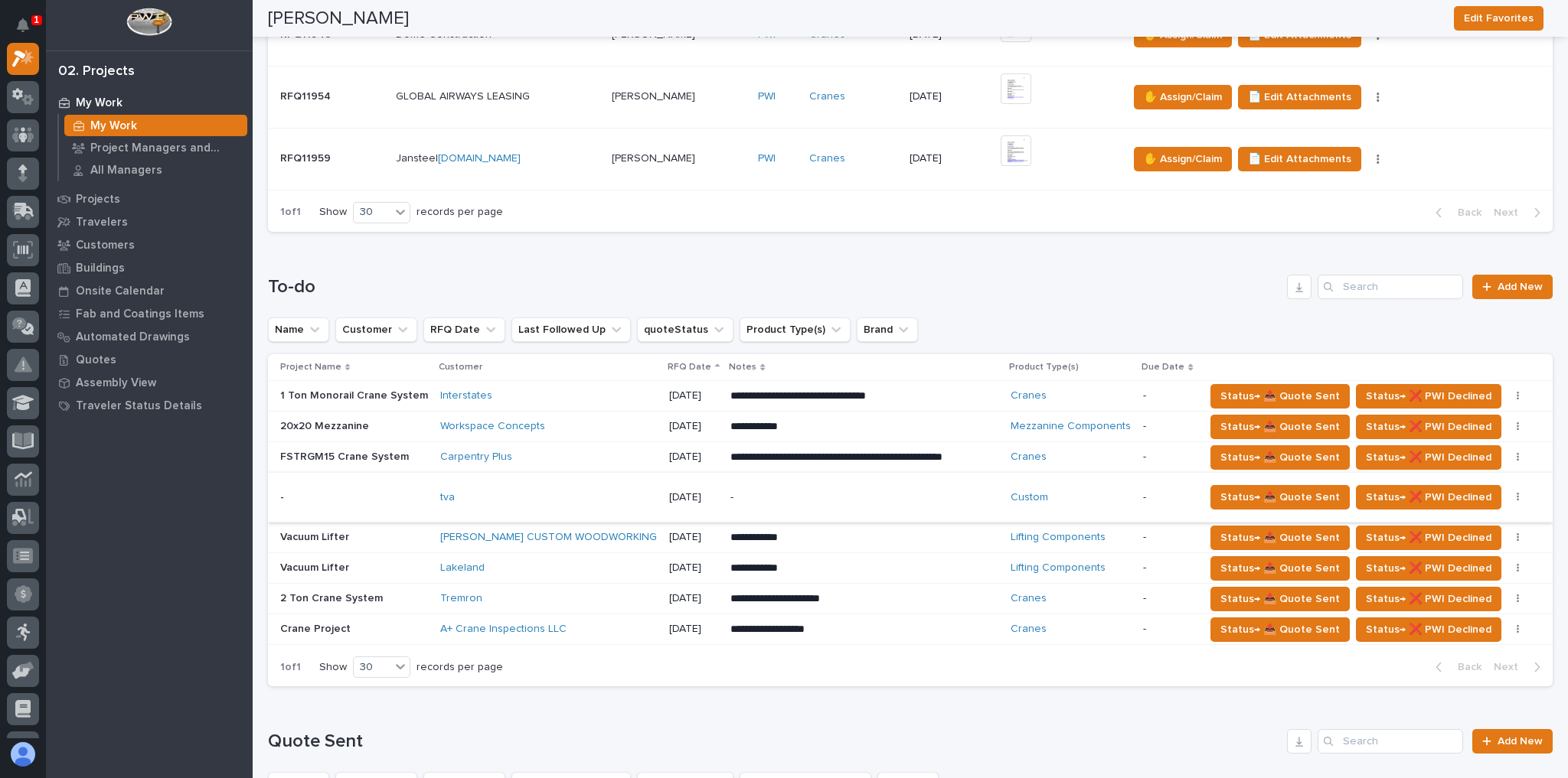
scroll to position [612, 0]
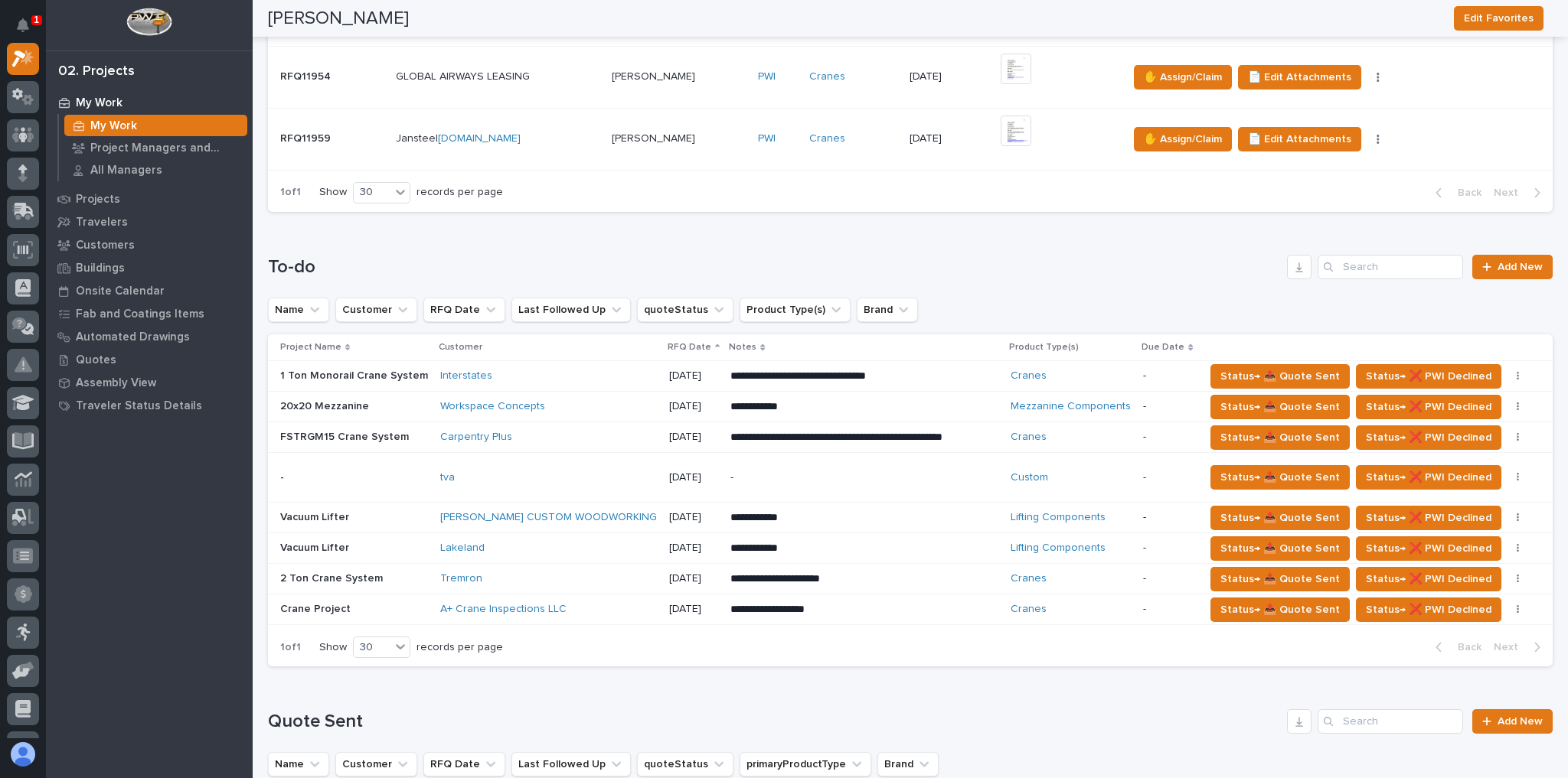
click at [802, 543] on p "**********" at bounding box center [864, 549] width 268 height 15
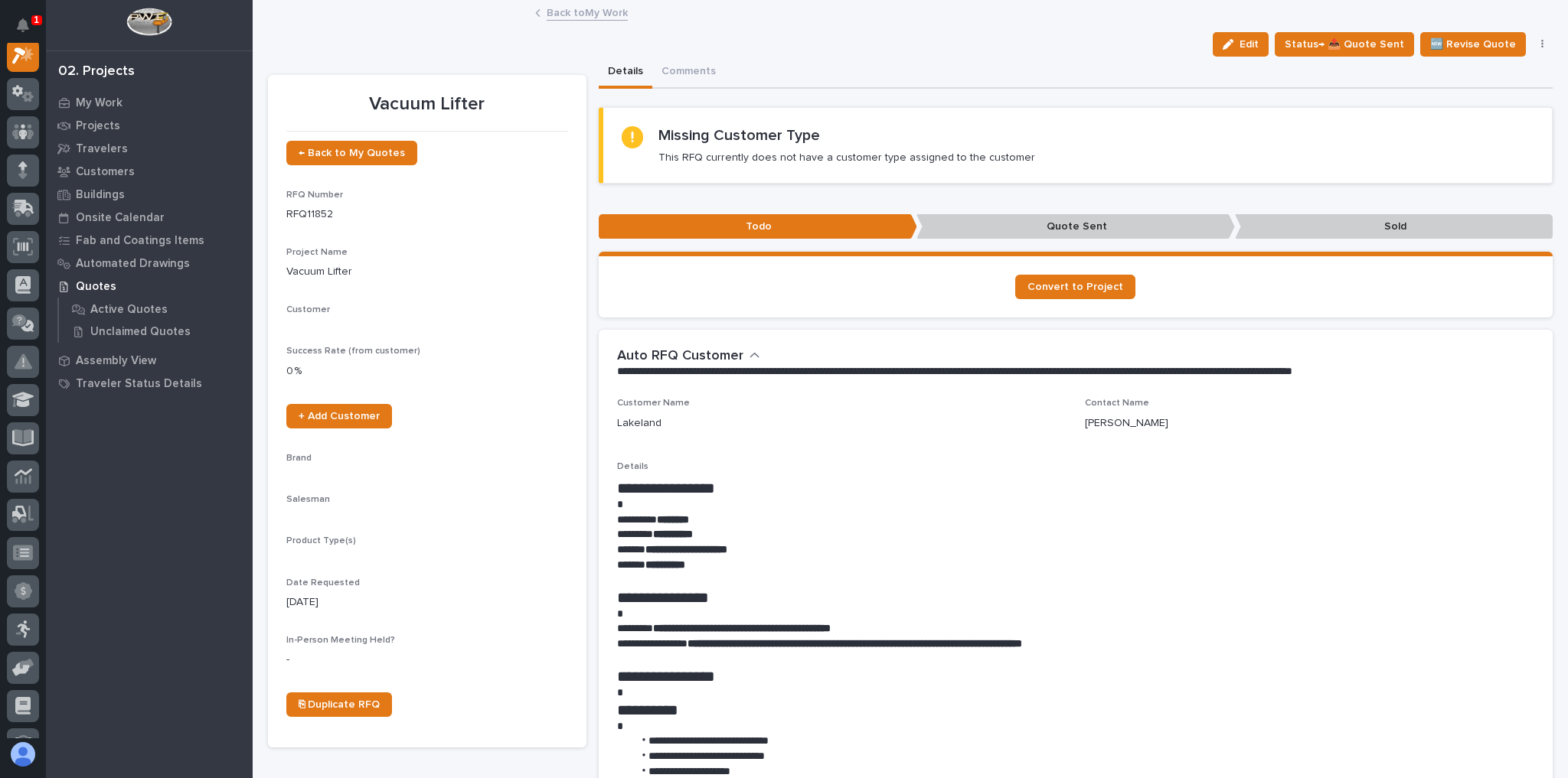
scroll to position [39, 0]
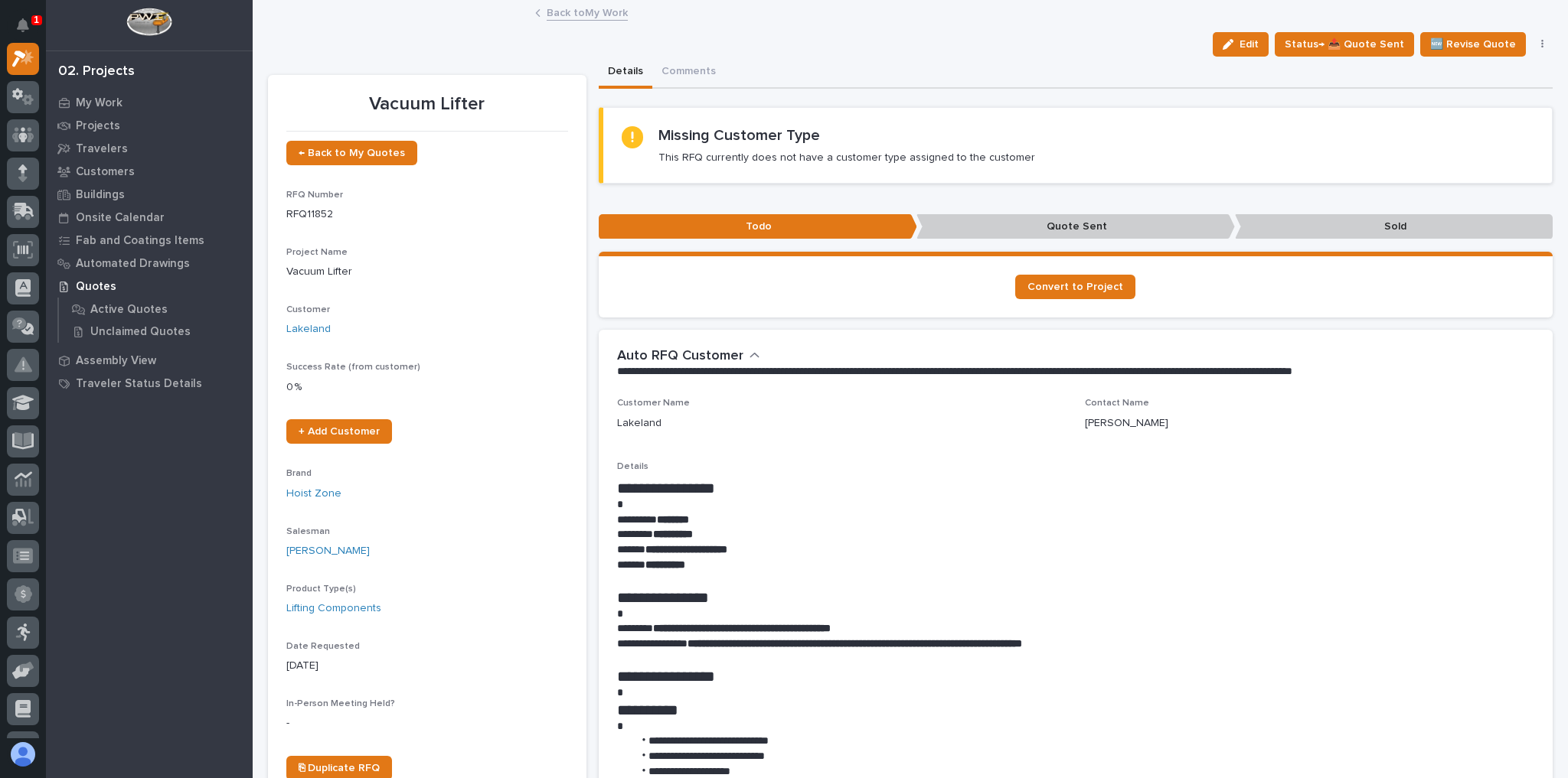
click at [1239, 46] on div "button" at bounding box center [1232, 45] width 17 height 10
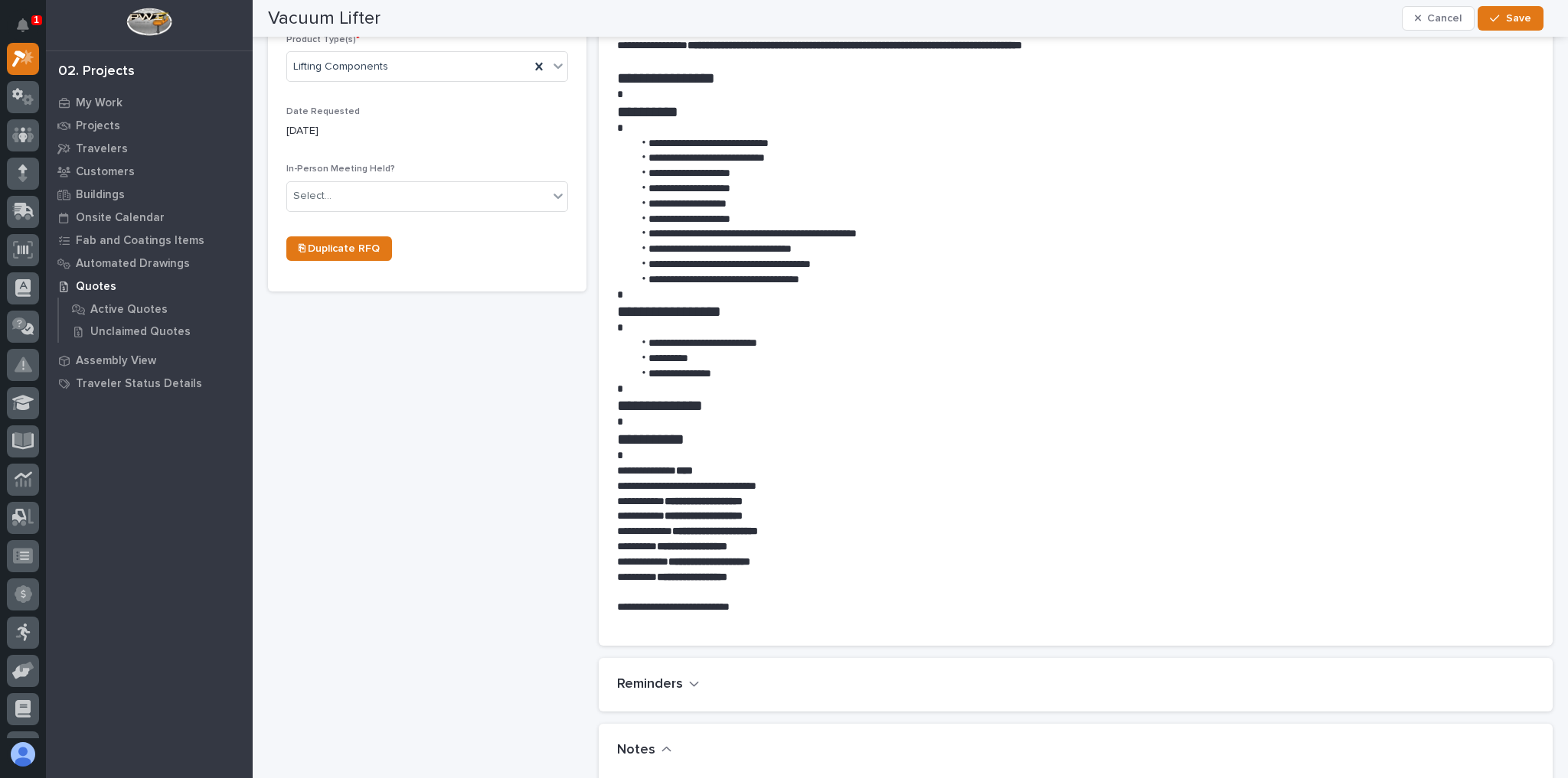
scroll to position [857, 0]
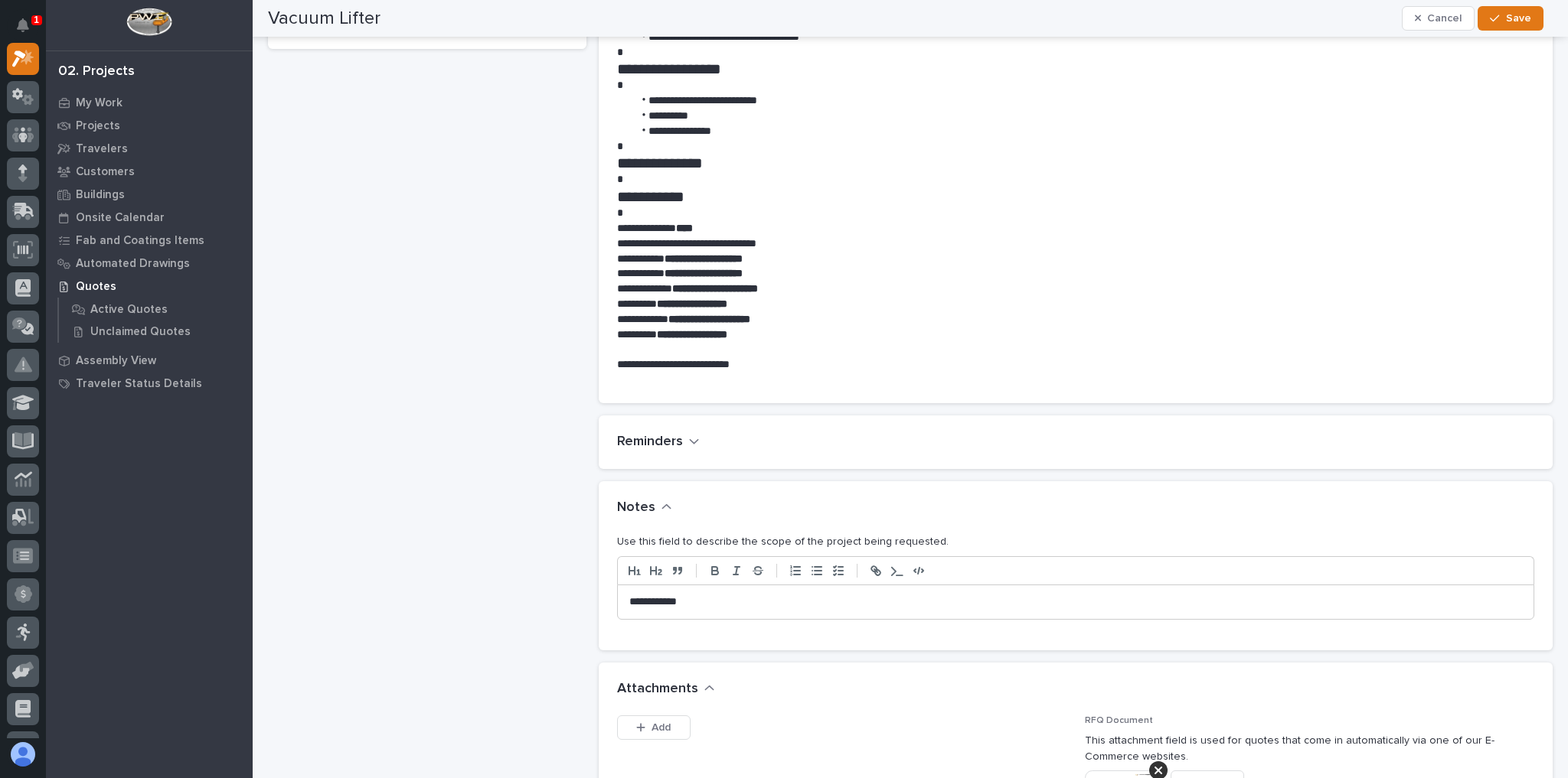
click at [730, 606] on p "**********" at bounding box center [1072, 602] width 887 height 15
click at [1488, 20] on button "Save" at bounding box center [1510, 18] width 65 height 25
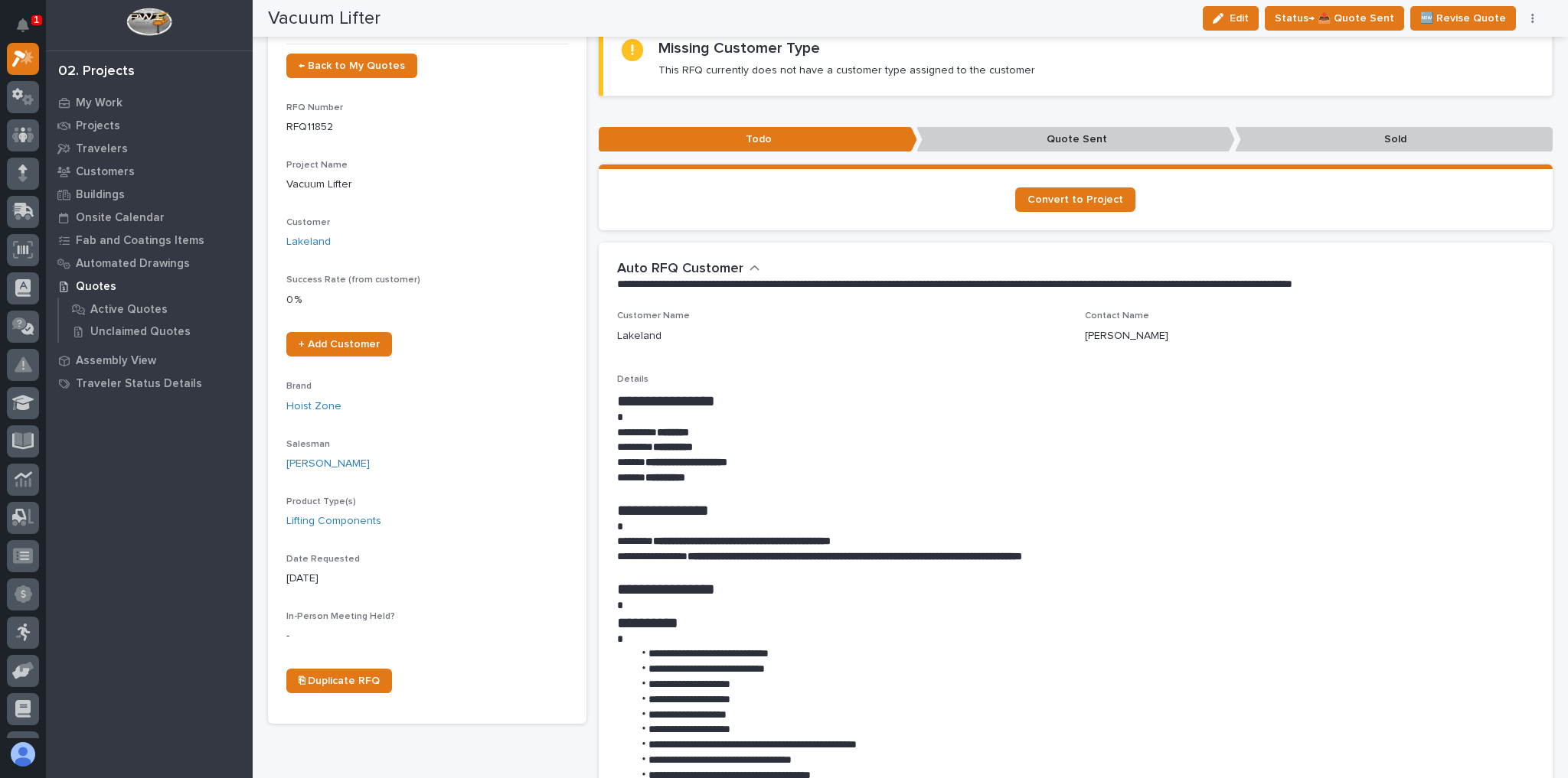
scroll to position [0, 0]
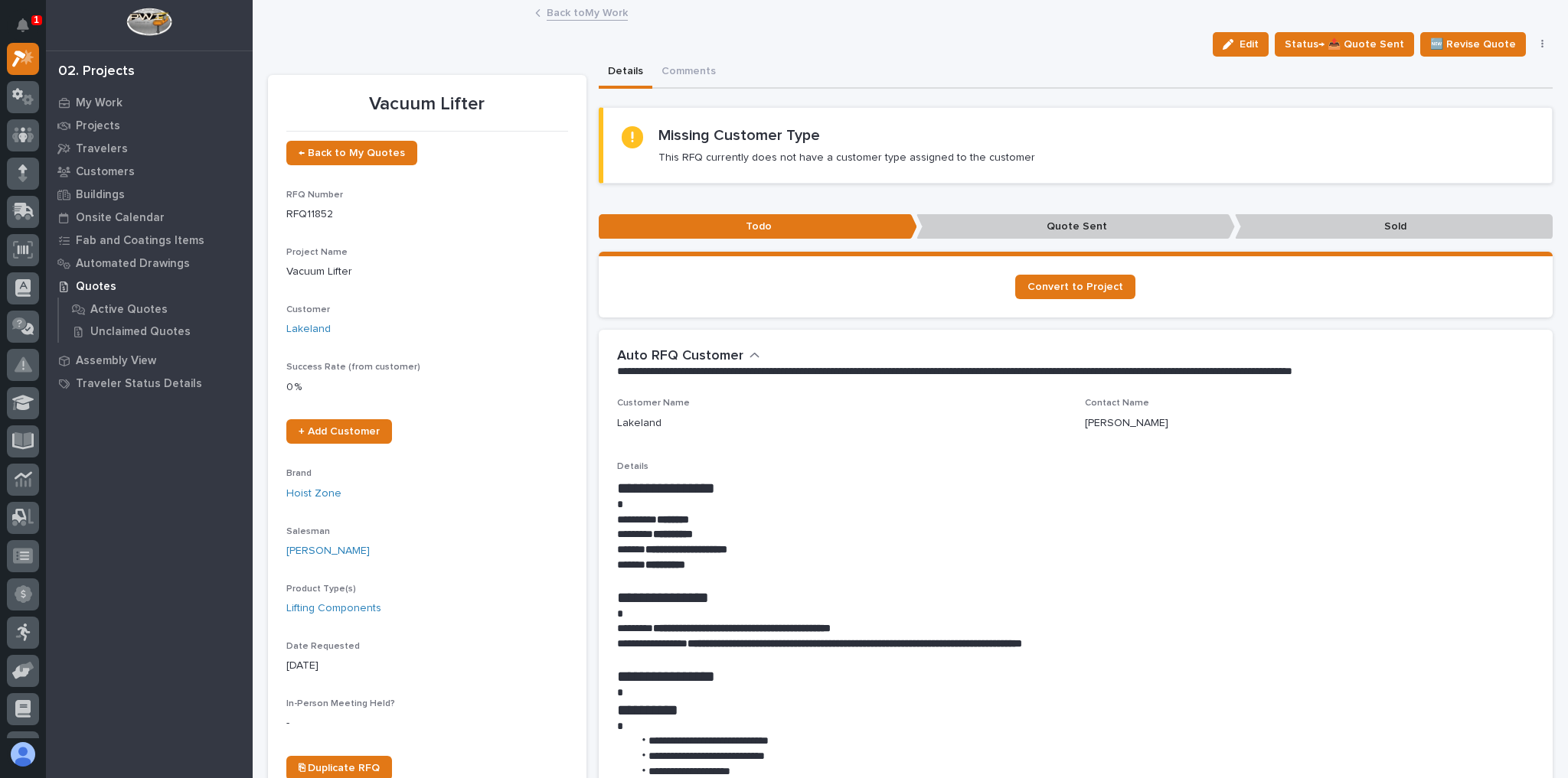
click at [573, 14] on link "Back to My Work" at bounding box center [587, 12] width 82 height 18
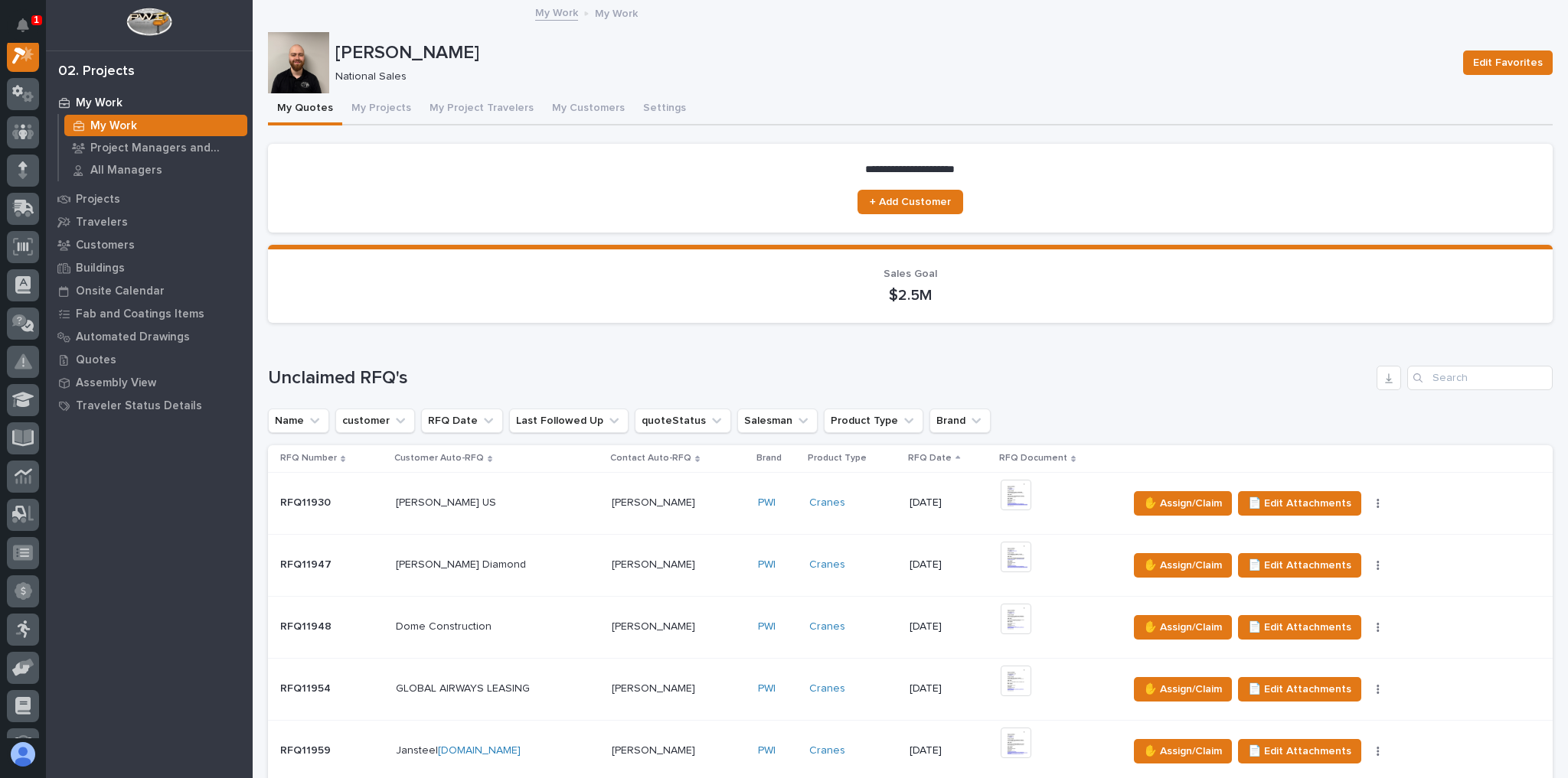
click at [32, 23] on div "1" at bounding box center [37, 21] width 10 height 10
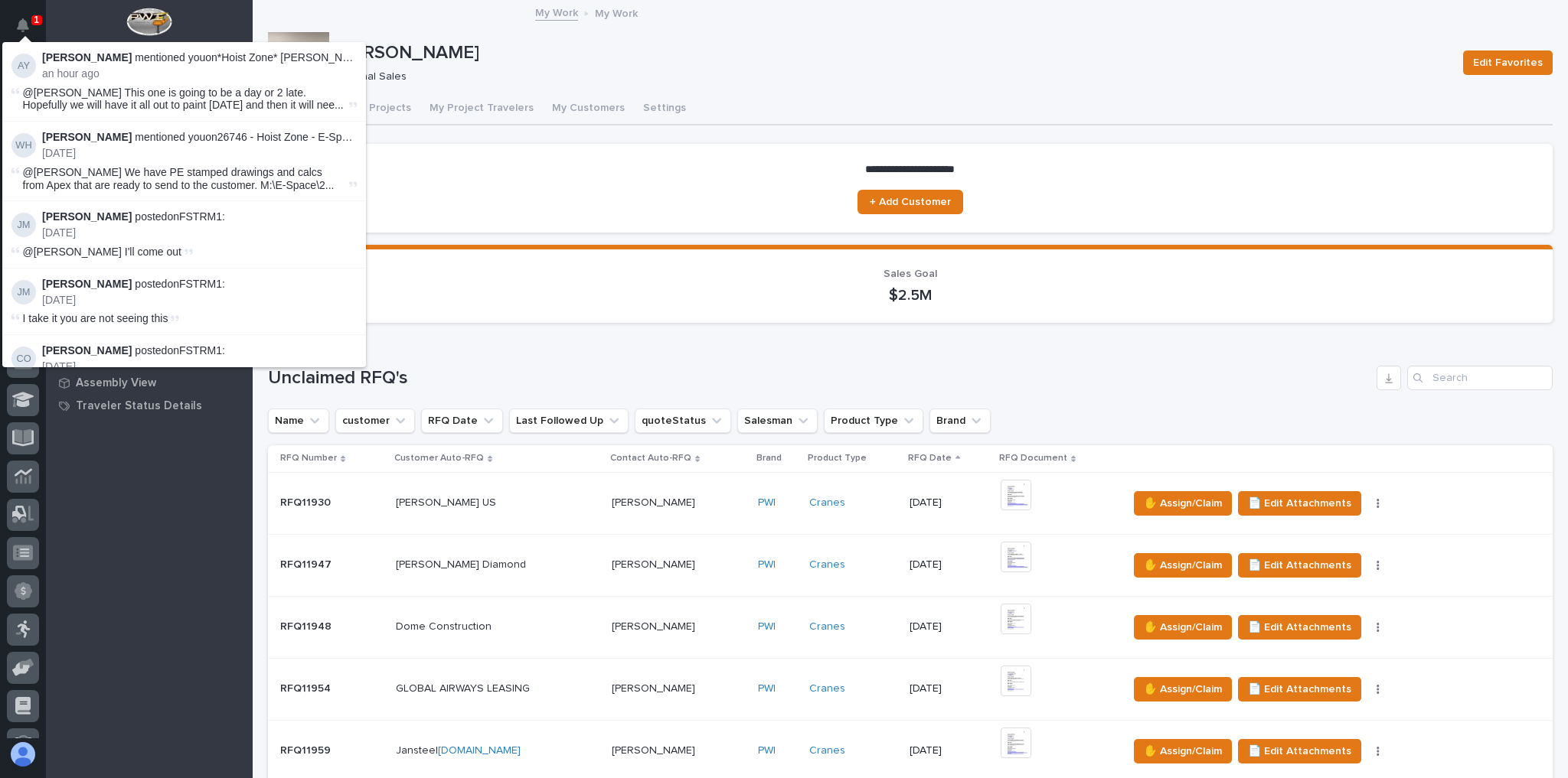
scroll to position [39, 0]
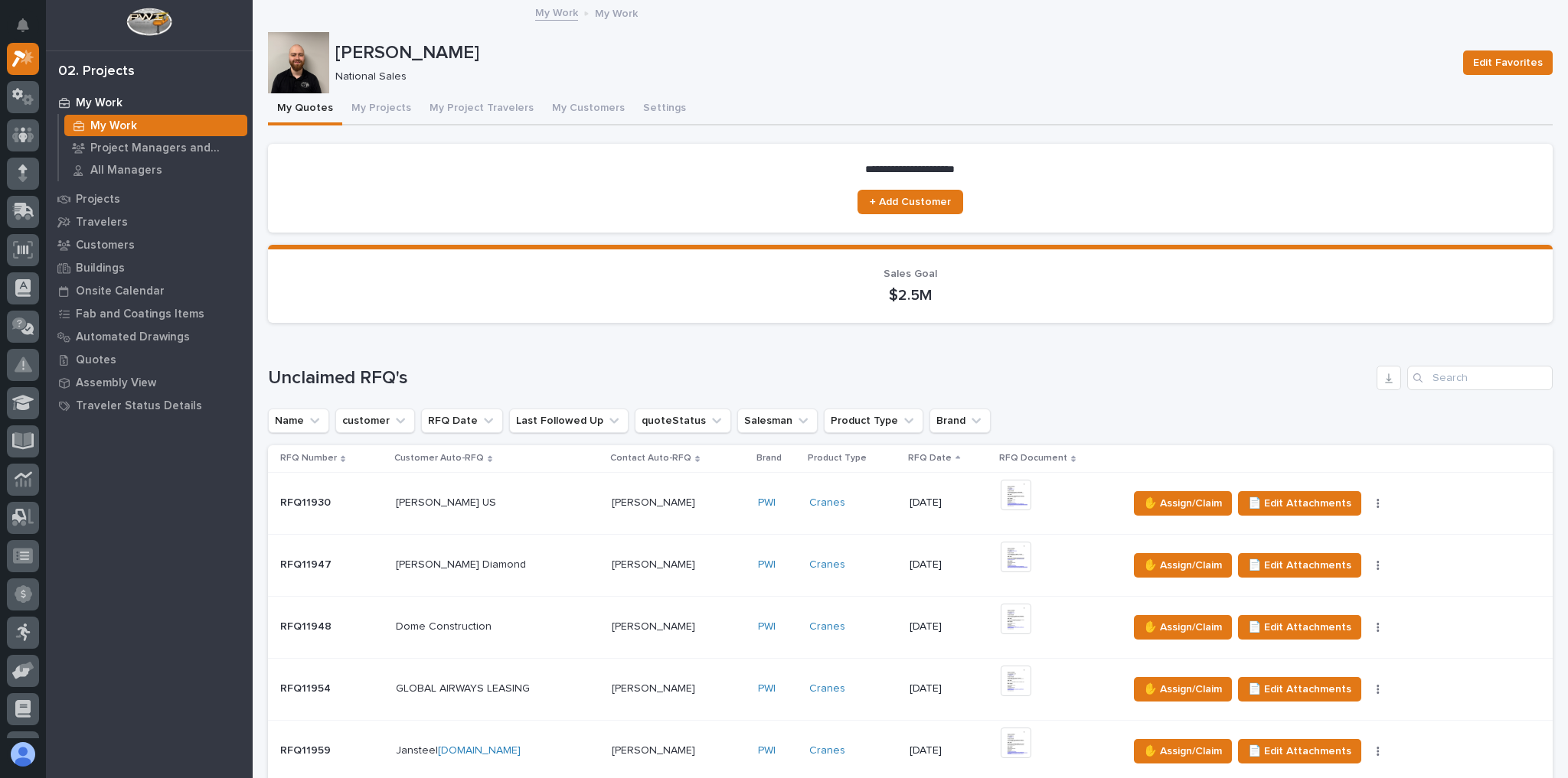
click at [572, 68] on div "National Sales" at bounding box center [890, 75] width 1110 height 16
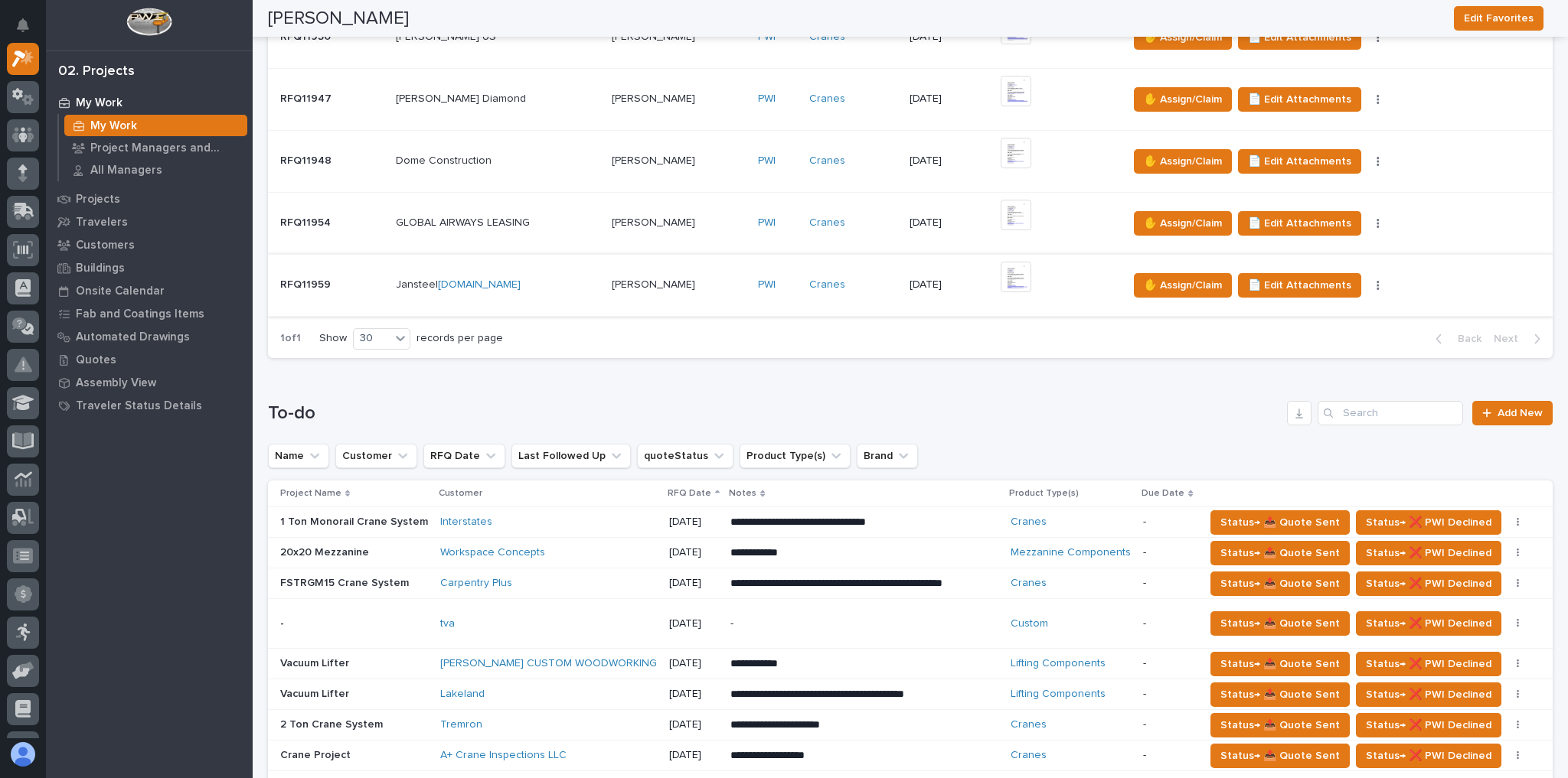
scroll to position [551, 0]
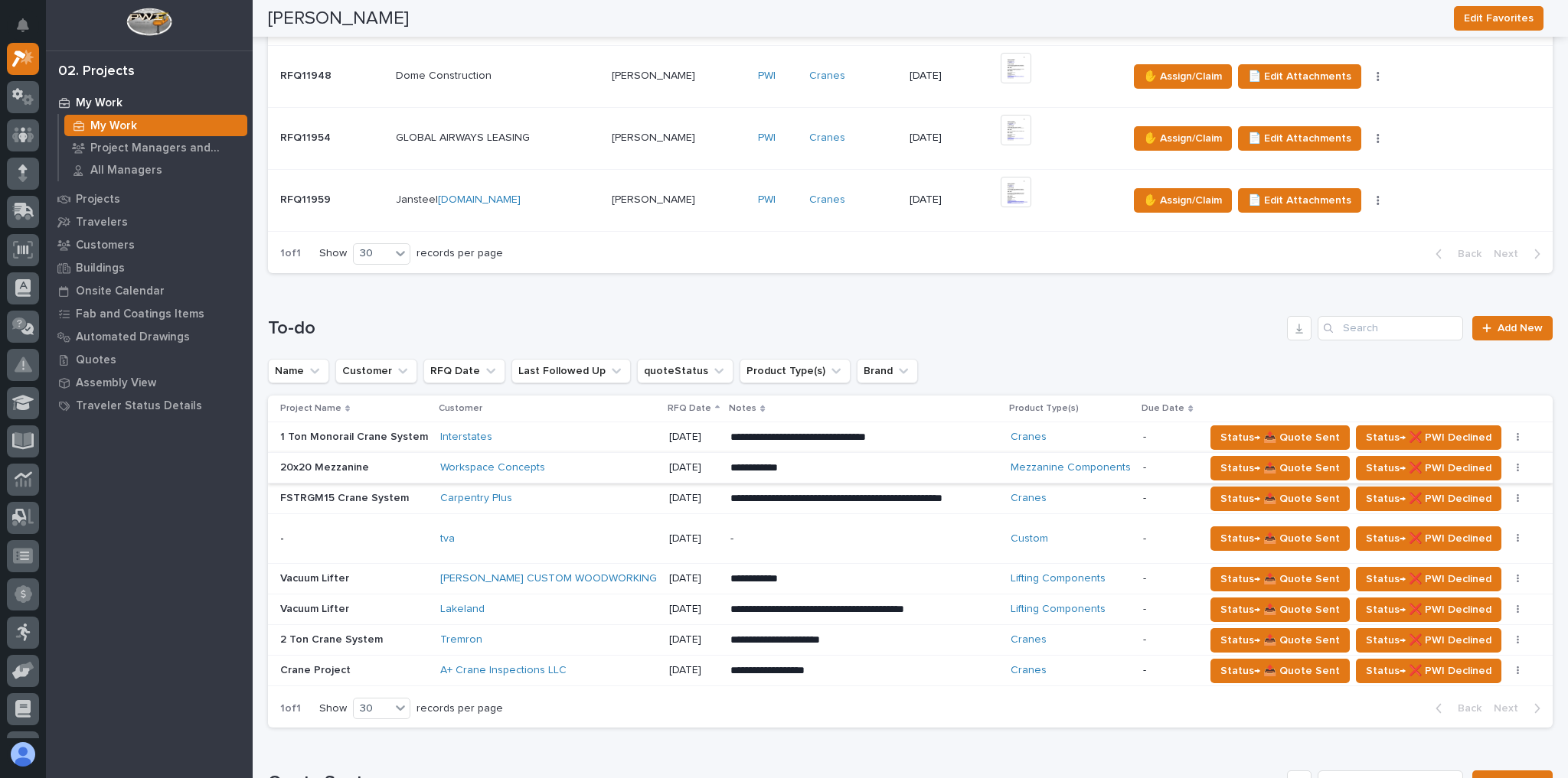
click at [1517, 465] on icon "button" at bounding box center [1517, 468] width 3 height 9
click at [1471, 497] on span "Status→ ⏳ Inactive" at bounding box center [1450, 498] width 94 height 18
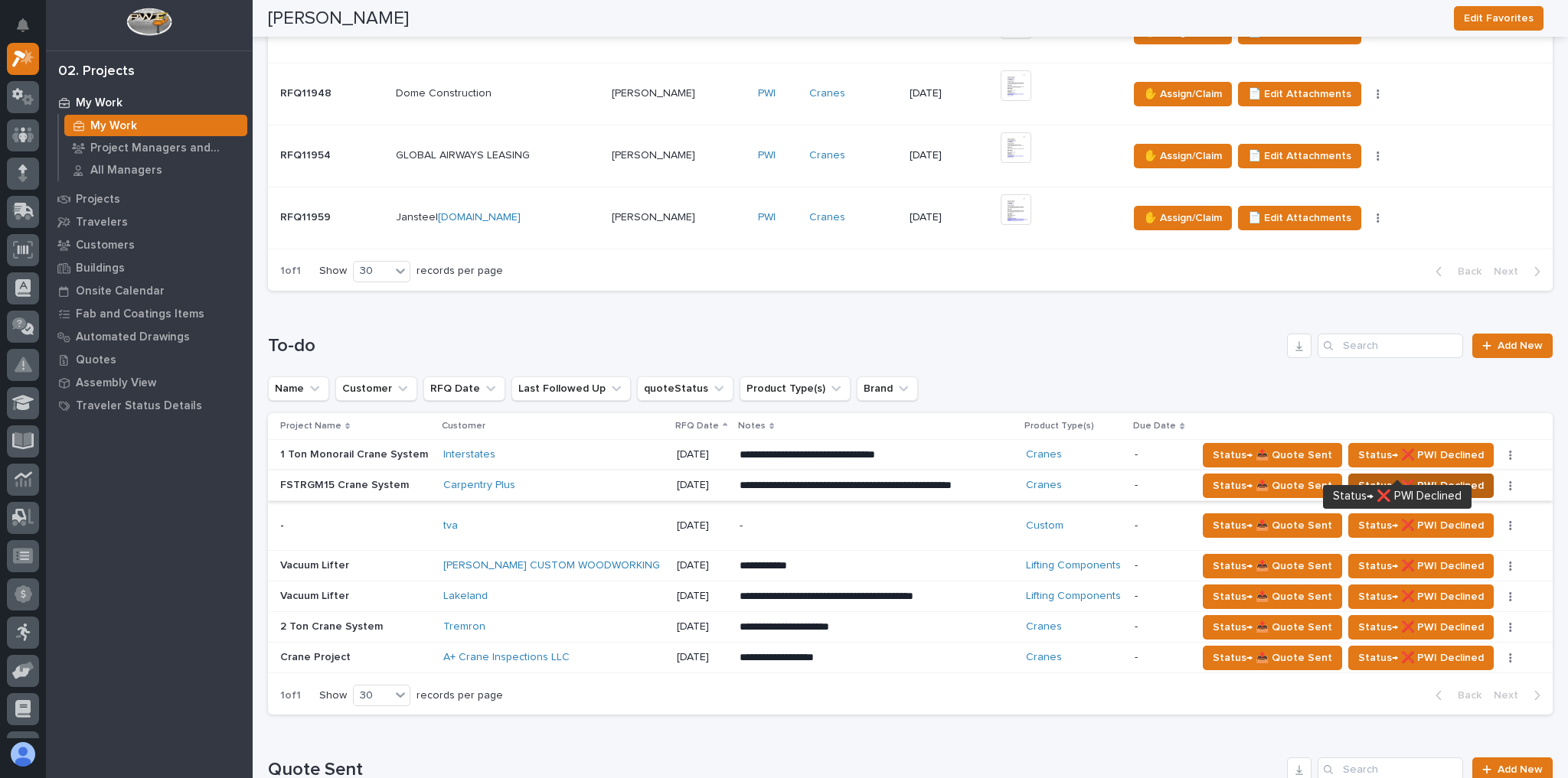
scroll to position [490, 0]
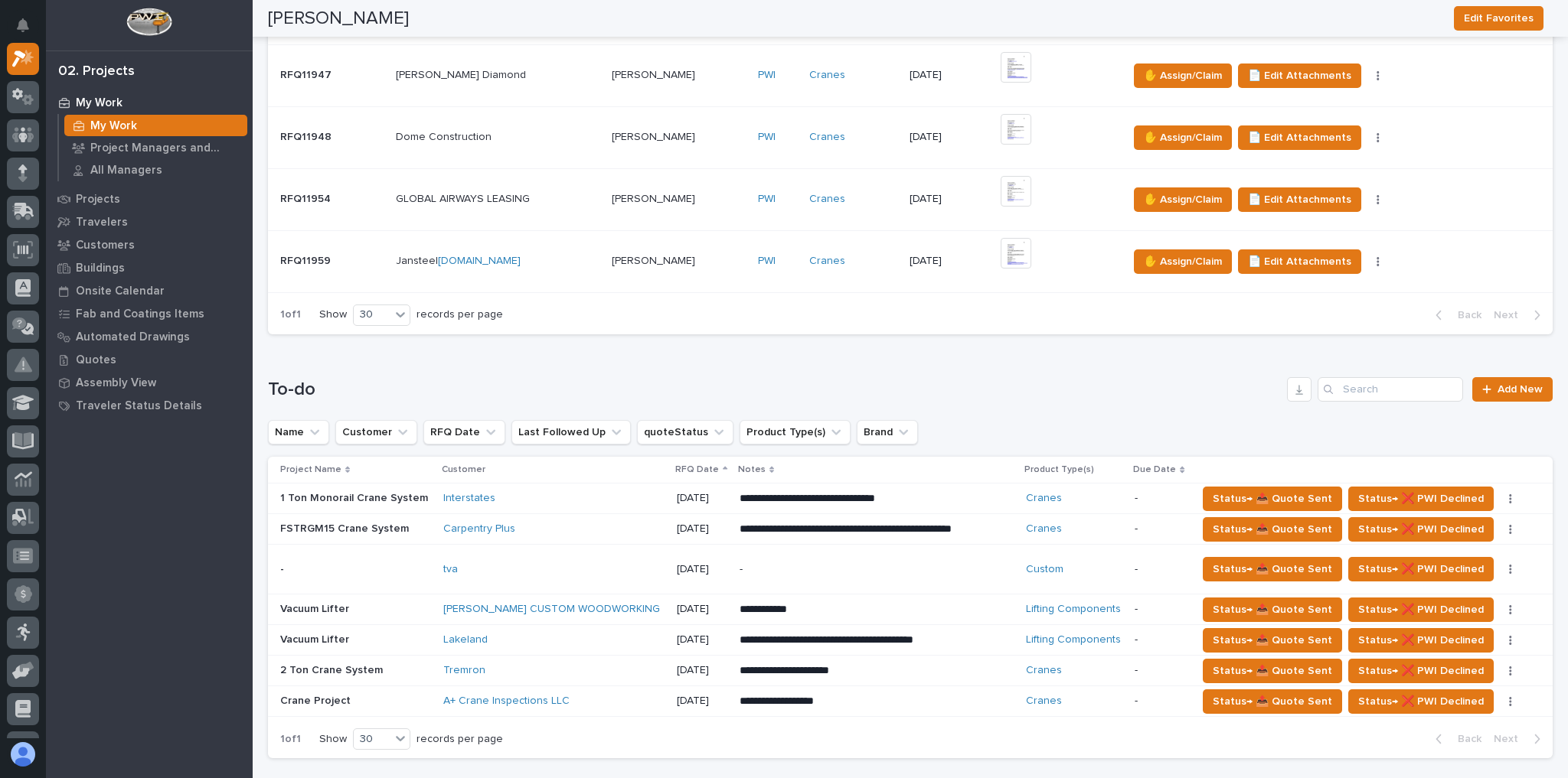
click at [929, 495] on p "**********" at bounding box center [874, 499] width 268 height 15
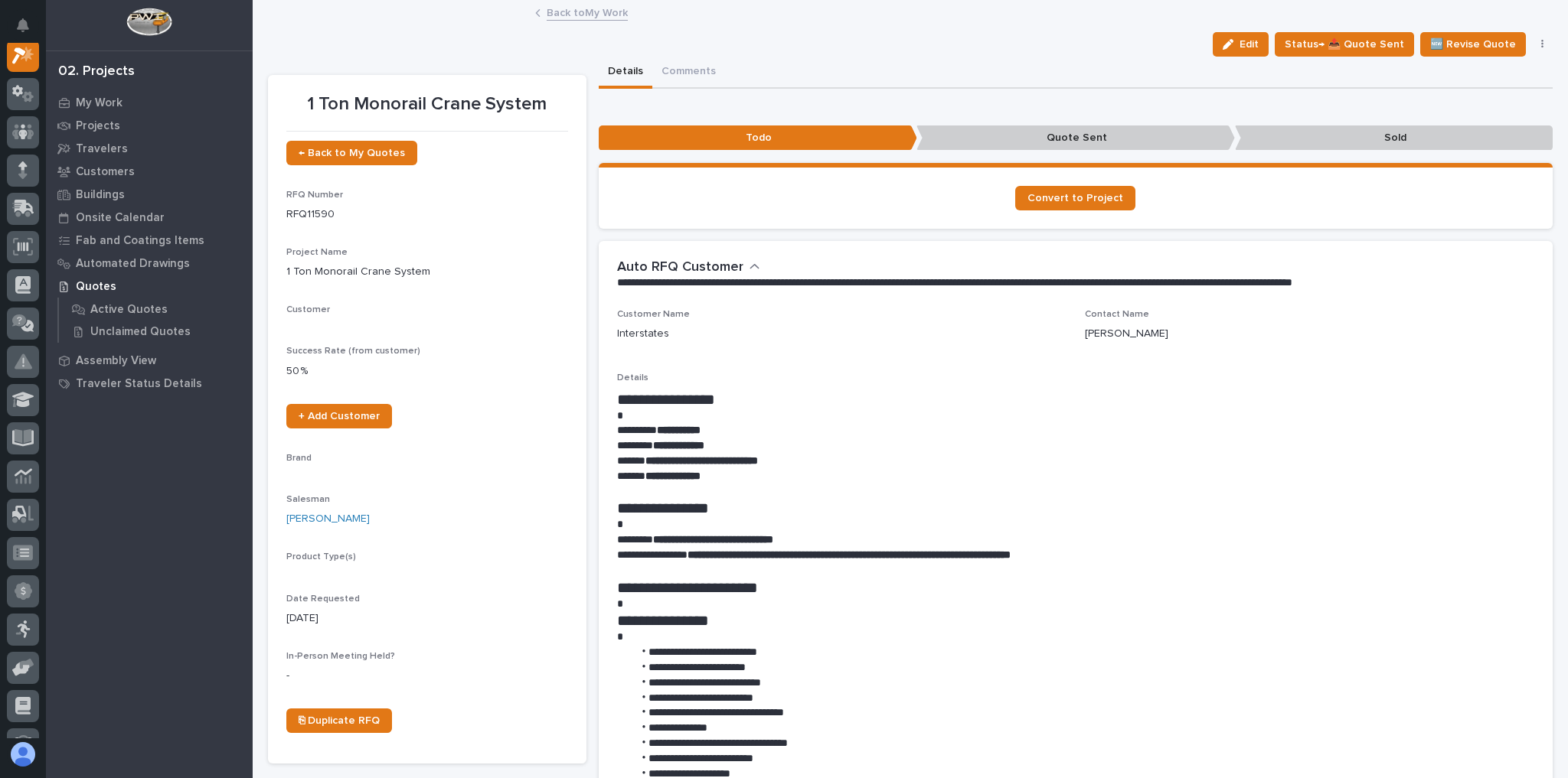
scroll to position [39, 0]
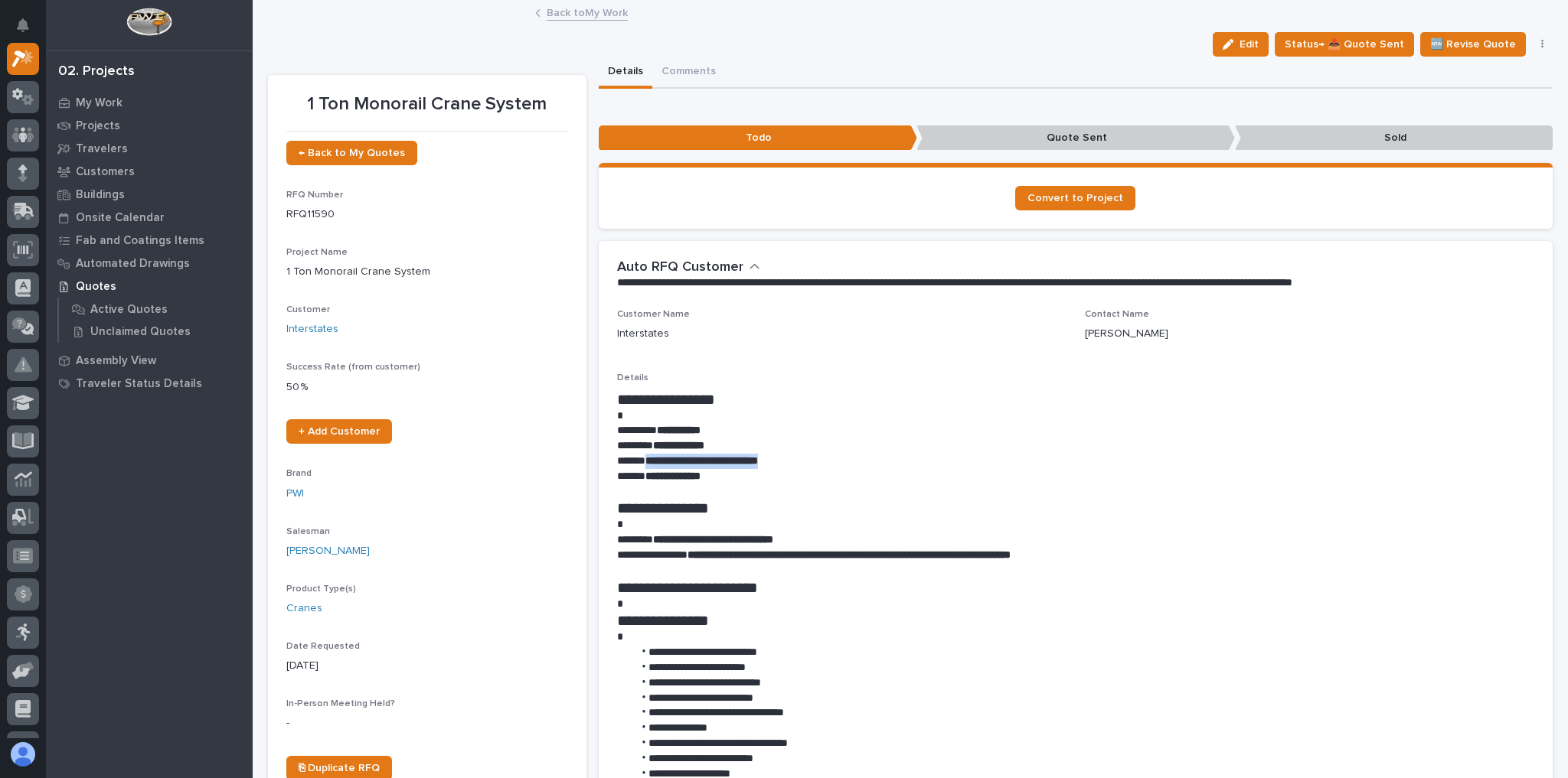
drag, startPoint x: 808, startPoint y: 465, endPoint x: 643, endPoint y: 464, distance: 165.0
click at [643, 464] on p "**********" at bounding box center [1072, 461] width 911 height 15
copy strong "**********"
click at [1233, 55] on button "Edit" at bounding box center [1240, 44] width 56 height 25
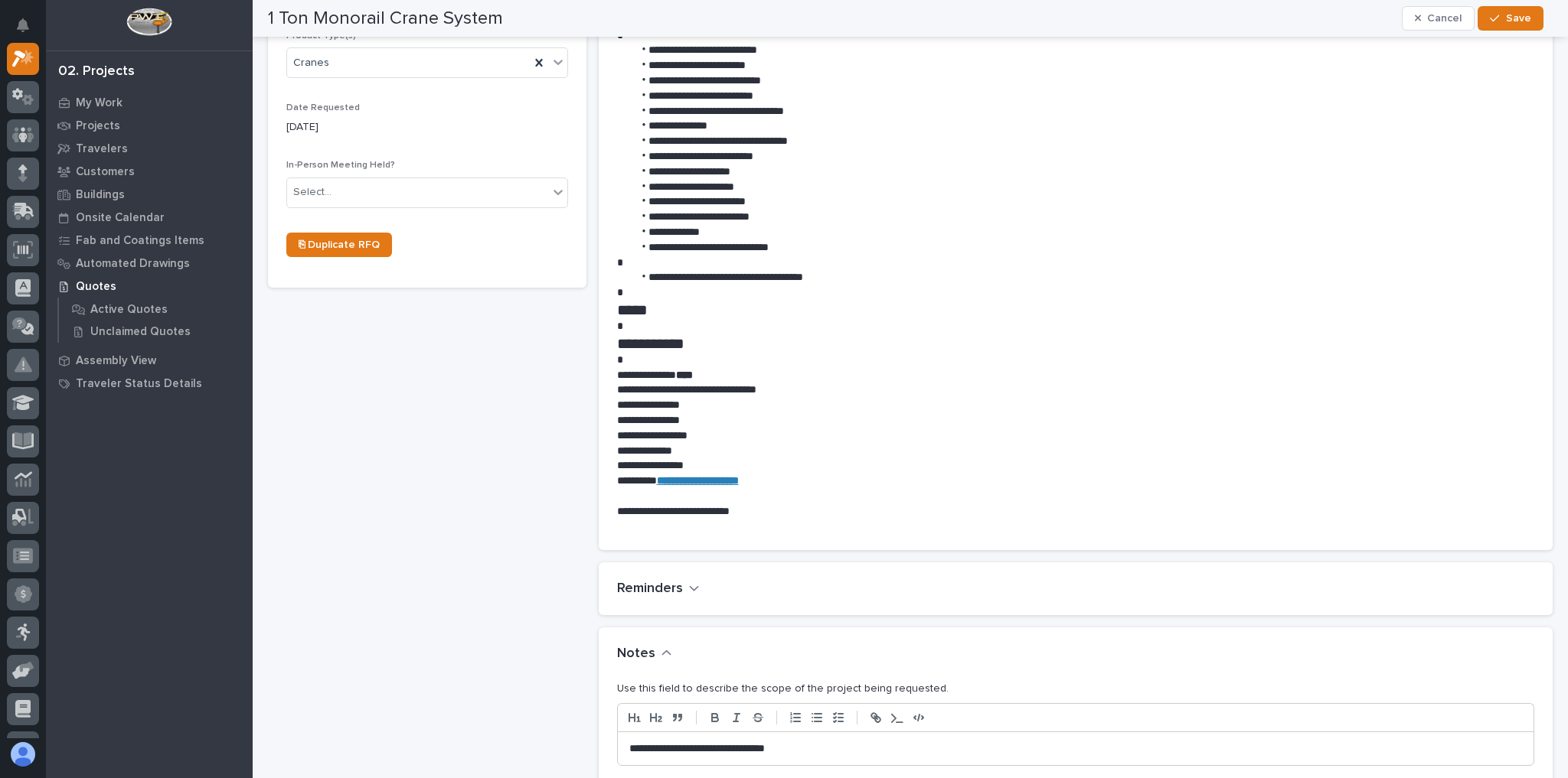
scroll to position [673, 0]
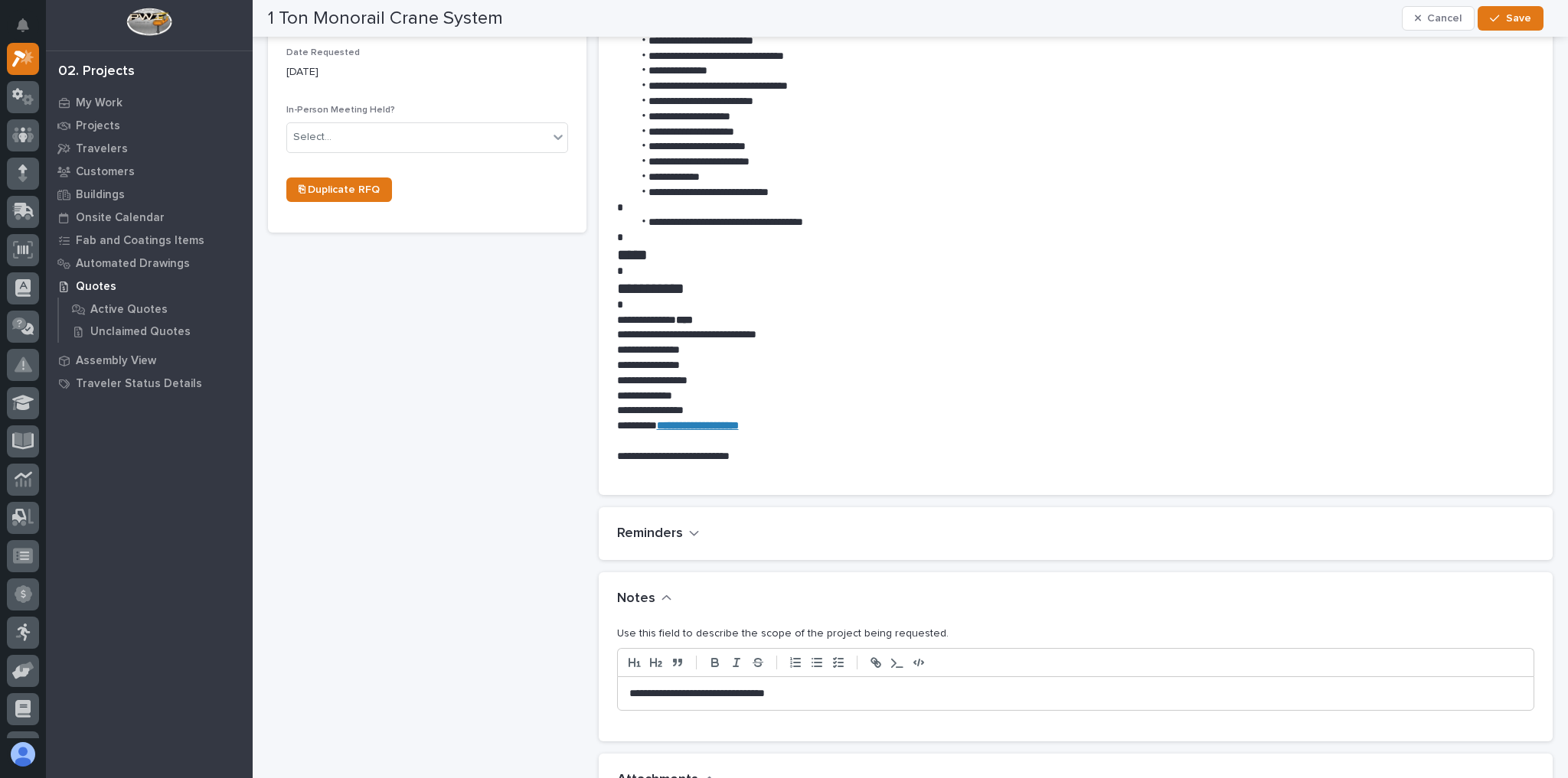
click at [863, 691] on p "**********" at bounding box center [1072, 694] width 887 height 15
click at [992, 551] on div "Reminders •••" at bounding box center [1076, 534] width 955 height 53
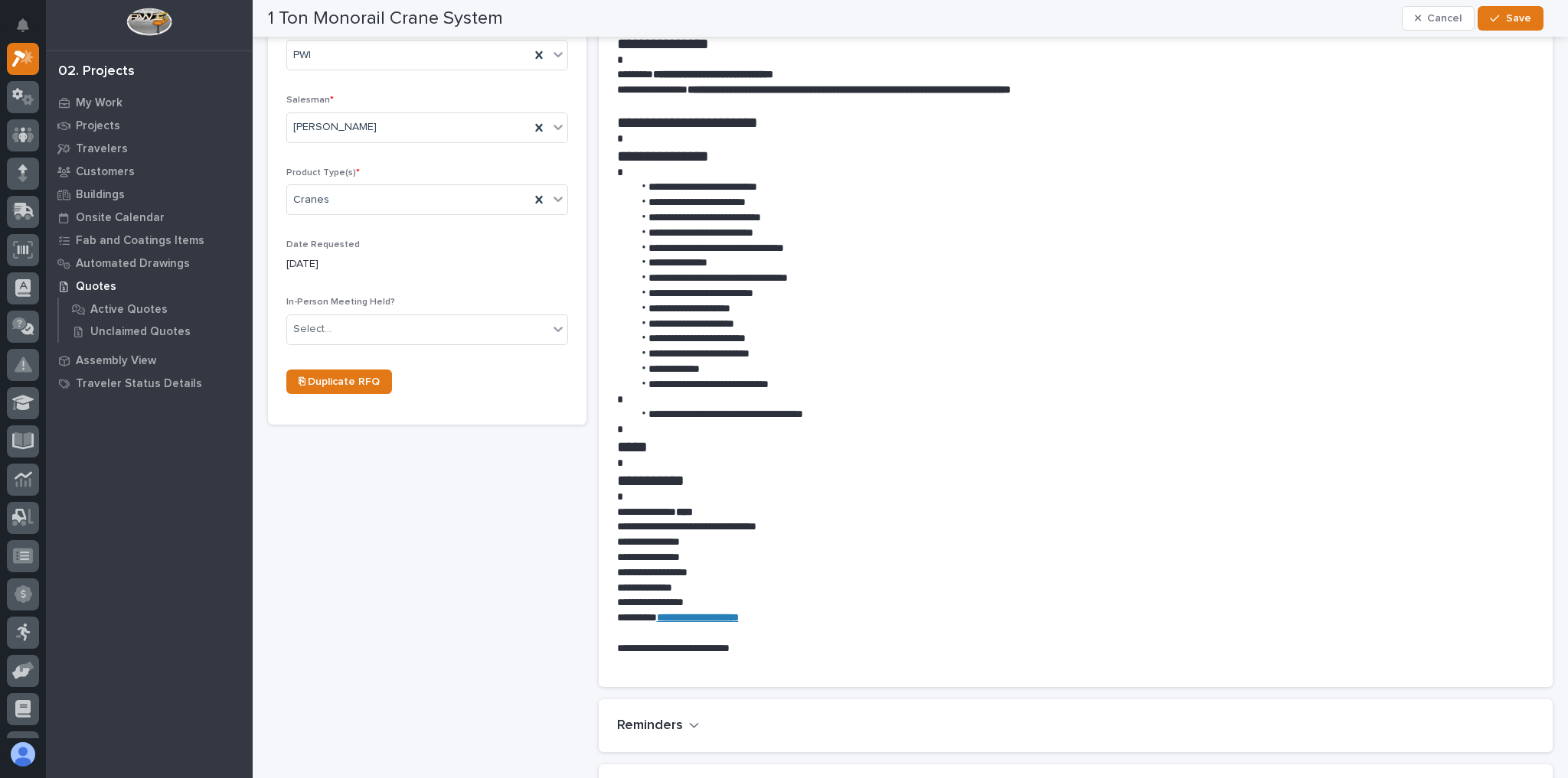
scroll to position [306, 0]
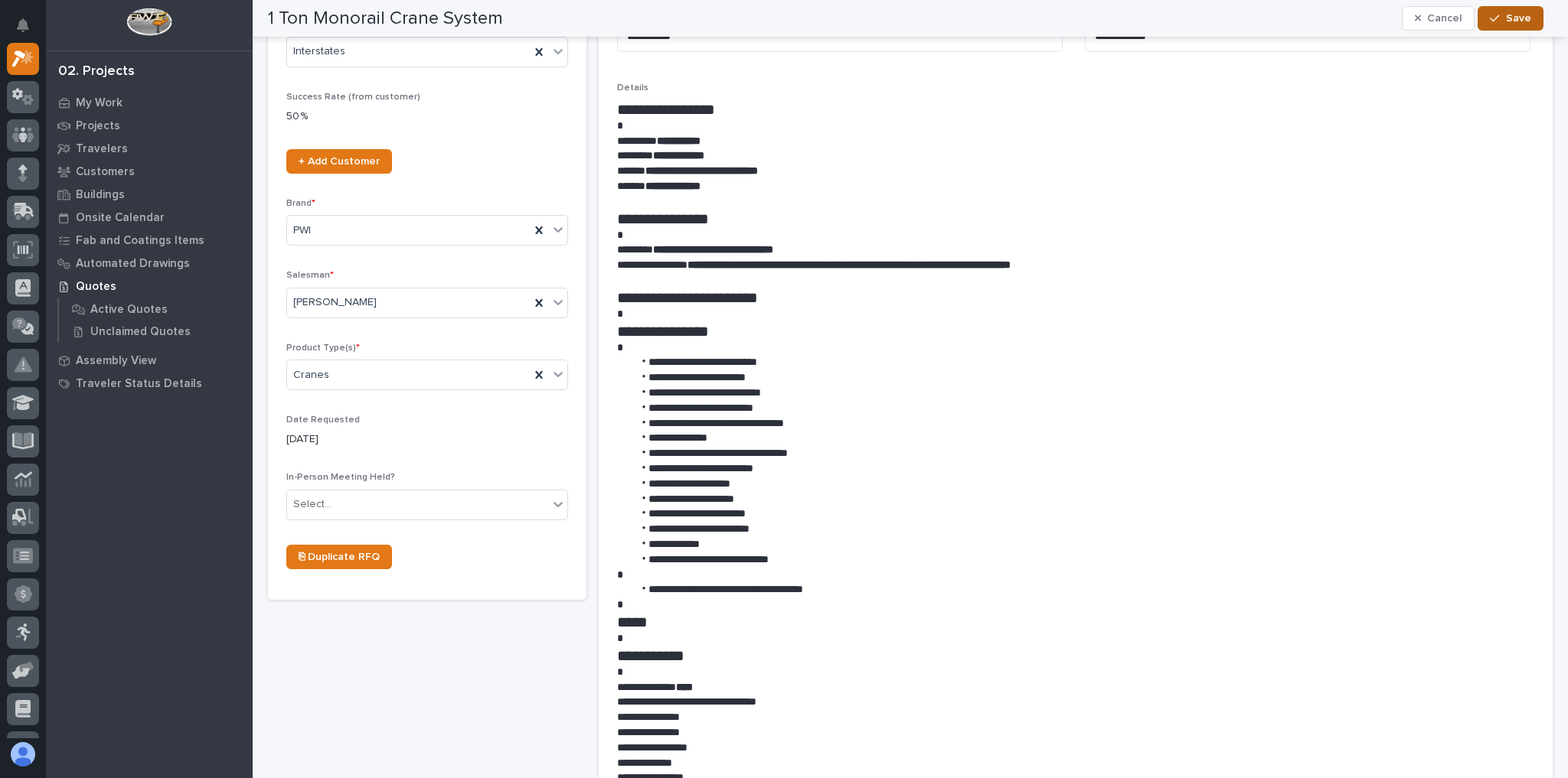
click at [1509, 18] on span "Save" at bounding box center [1518, 18] width 25 height 14
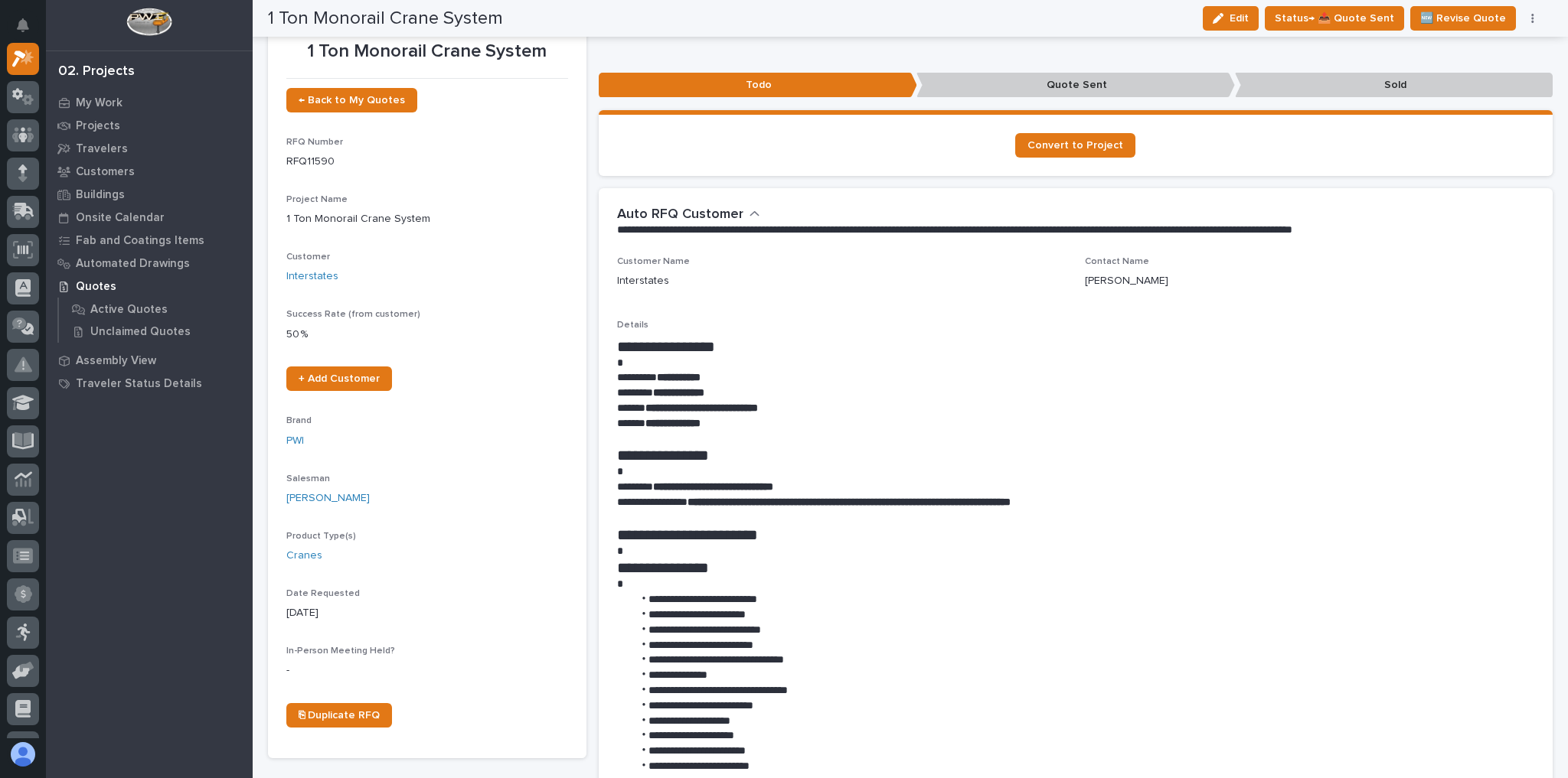
scroll to position [0, 0]
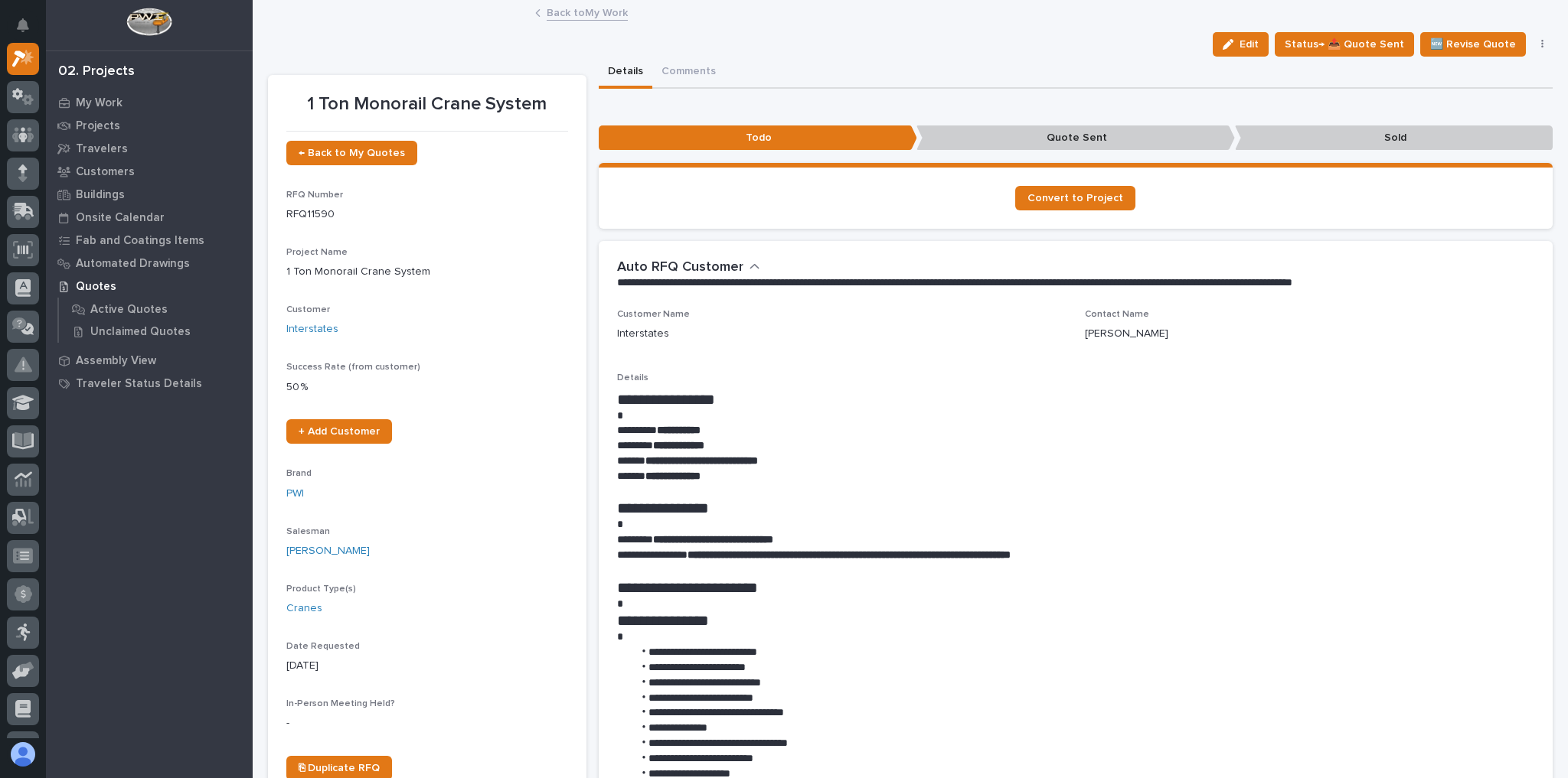
click at [572, 9] on link "Back to My Work" at bounding box center [587, 12] width 82 height 18
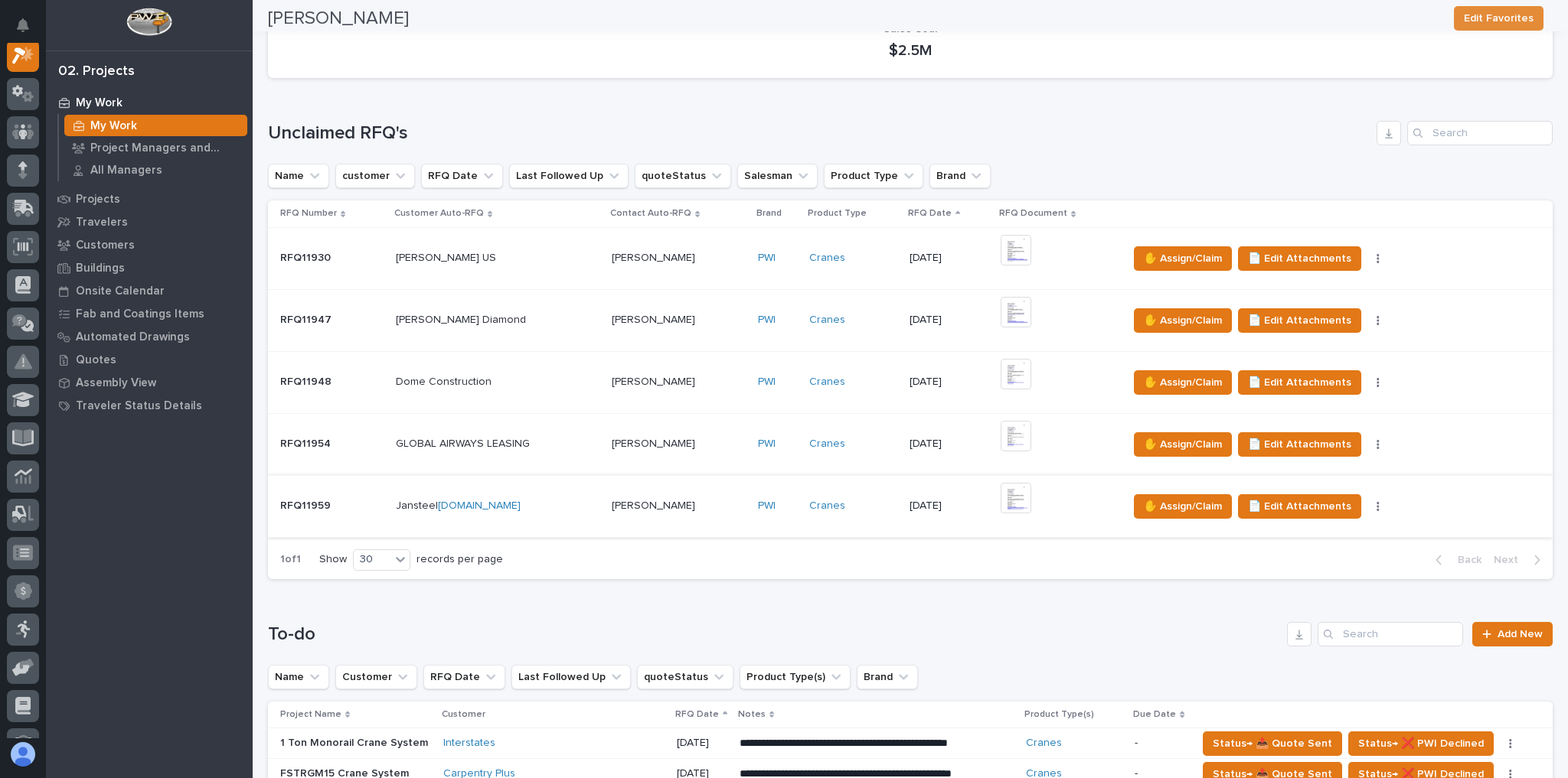
scroll to position [673, 0]
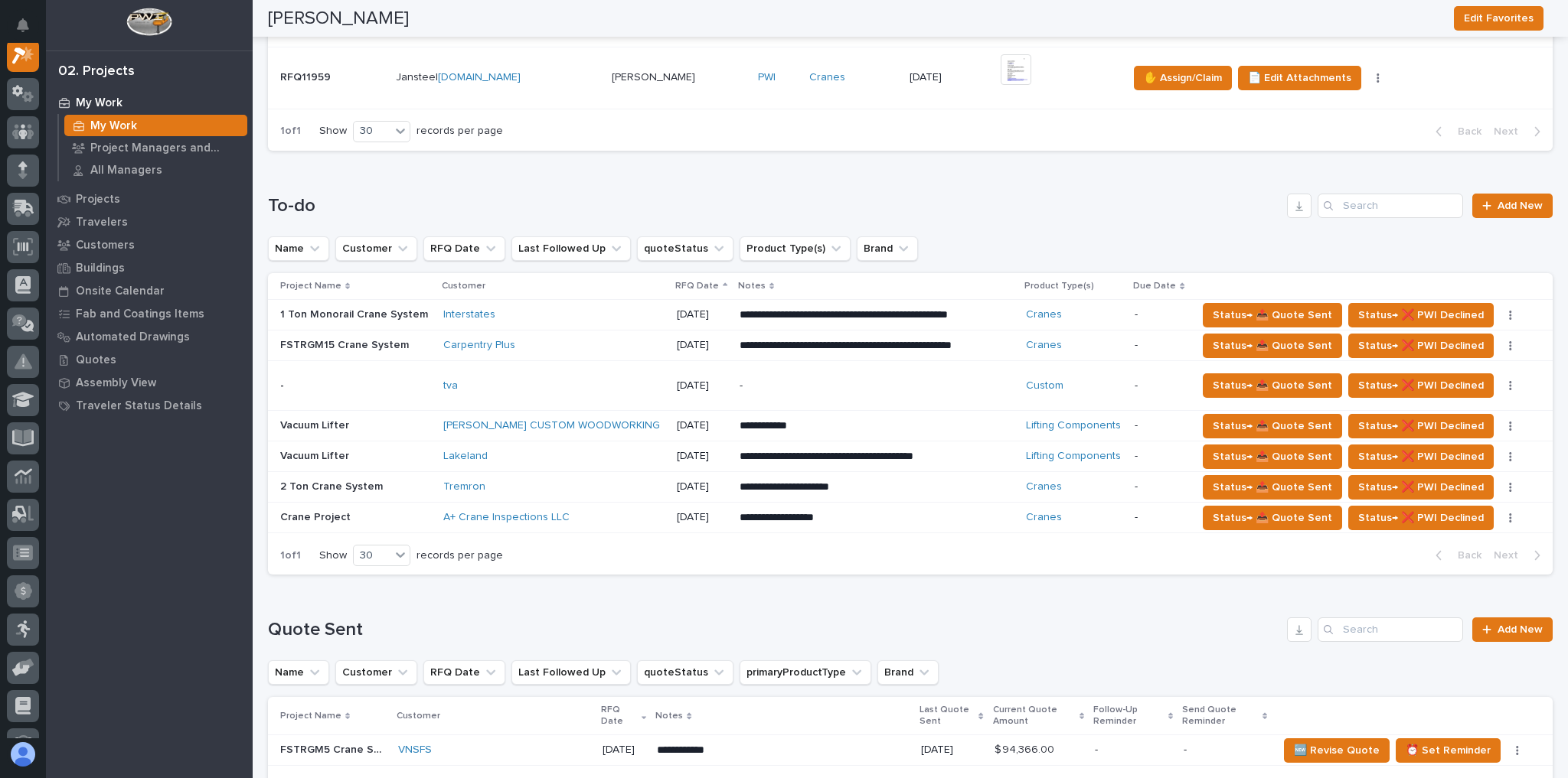
click at [478, 380] on div "tva" at bounding box center [554, 386] width 221 height 13
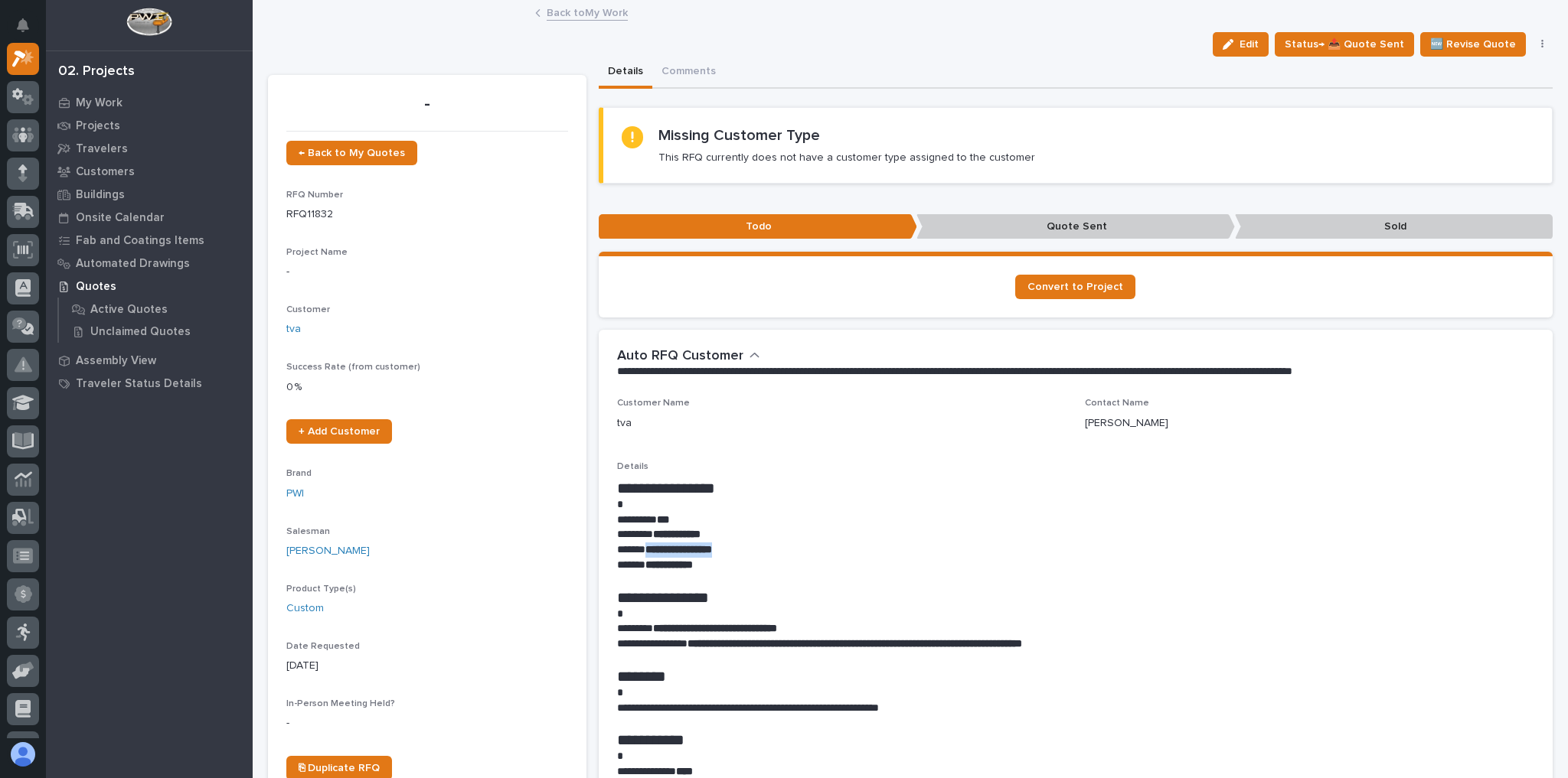
drag, startPoint x: 745, startPoint y: 550, endPoint x: 646, endPoint y: 545, distance: 99.1
click at [646, 545] on p "**********" at bounding box center [1072, 551] width 911 height 15
copy strong "**********"
click at [591, 11] on link "Back to My Work" at bounding box center [587, 12] width 82 height 18
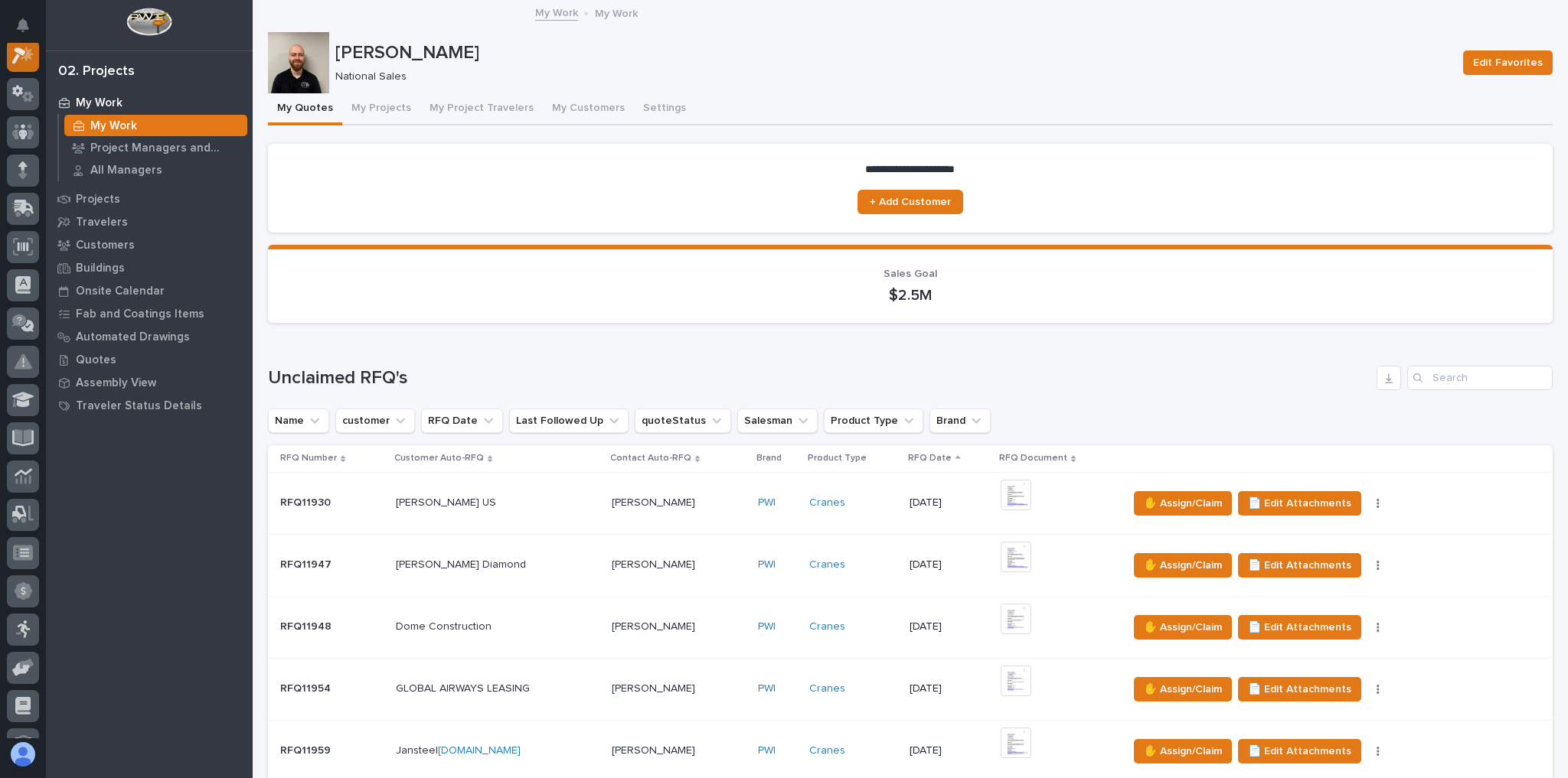
click at [9, 57] on div at bounding box center [22, 55] width 32 height 32
